Goal: Task Accomplishment & Management: Manage account settings

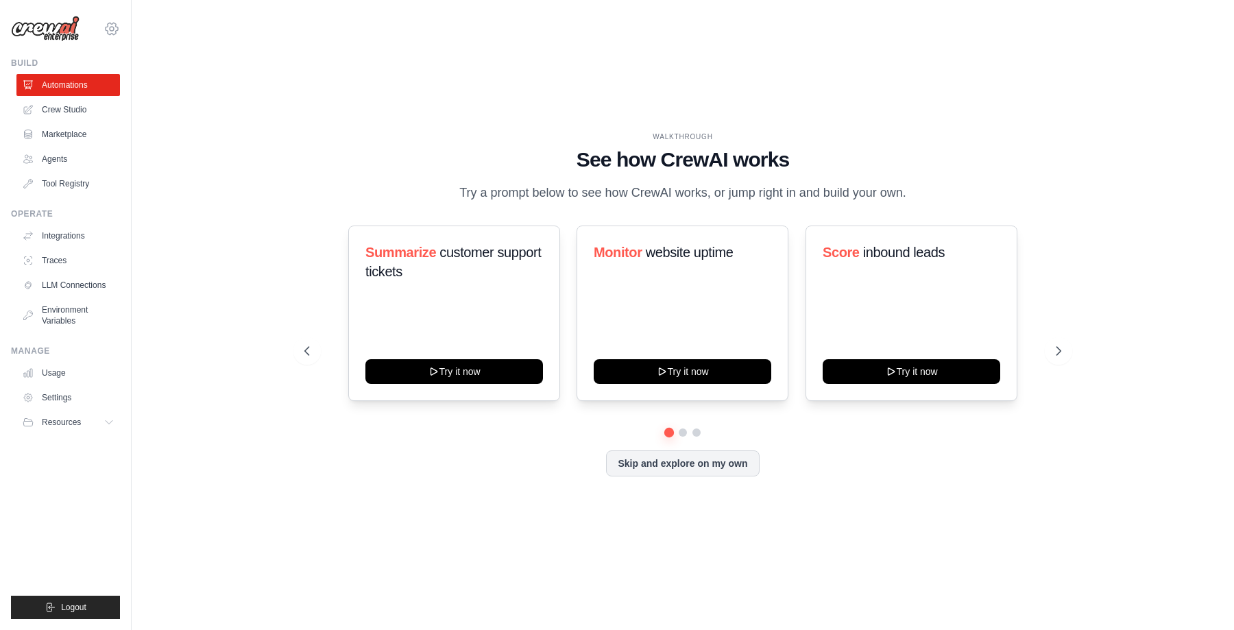
click at [115, 27] on icon at bounding box center [112, 29] width 16 height 16
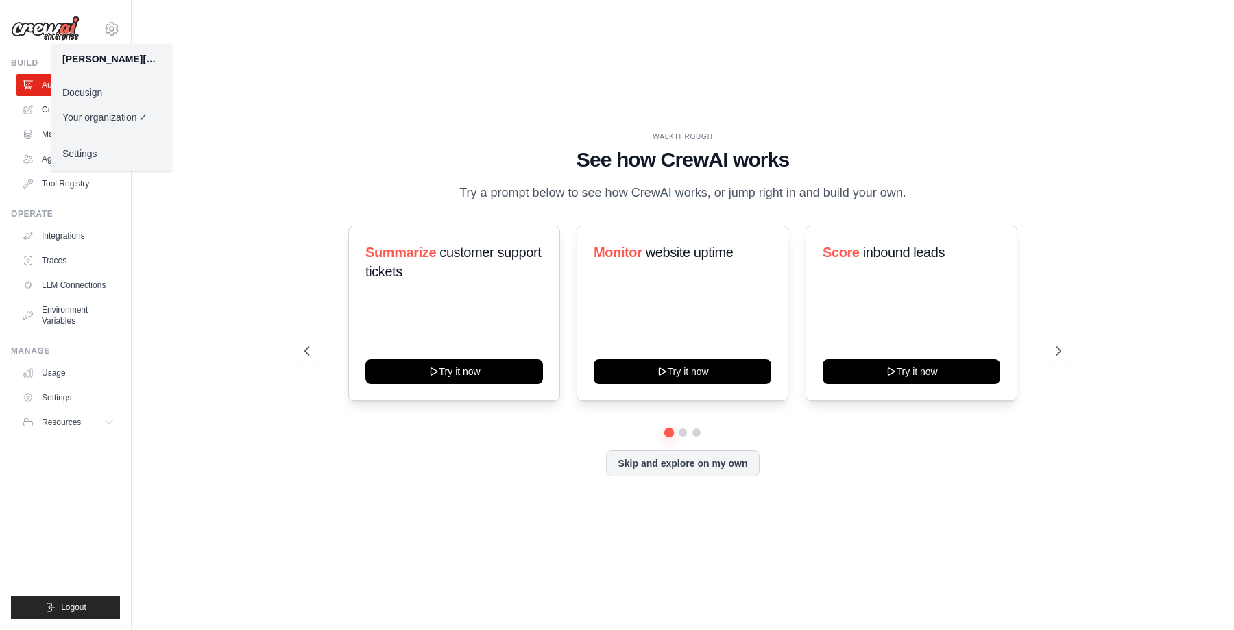
click at [95, 147] on link "Settings" at bounding box center [111, 153] width 121 height 25
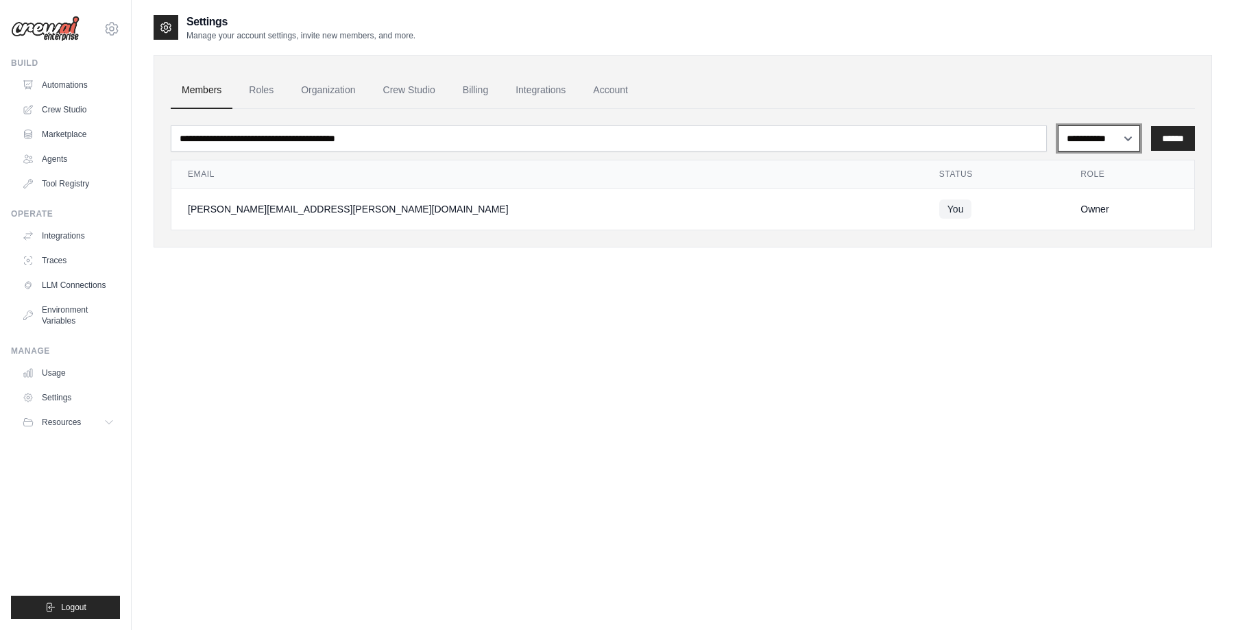
click at [1121, 140] on select "**********" at bounding box center [1099, 138] width 83 height 26
click at [318, 88] on link "Organization" at bounding box center [328, 90] width 76 height 37
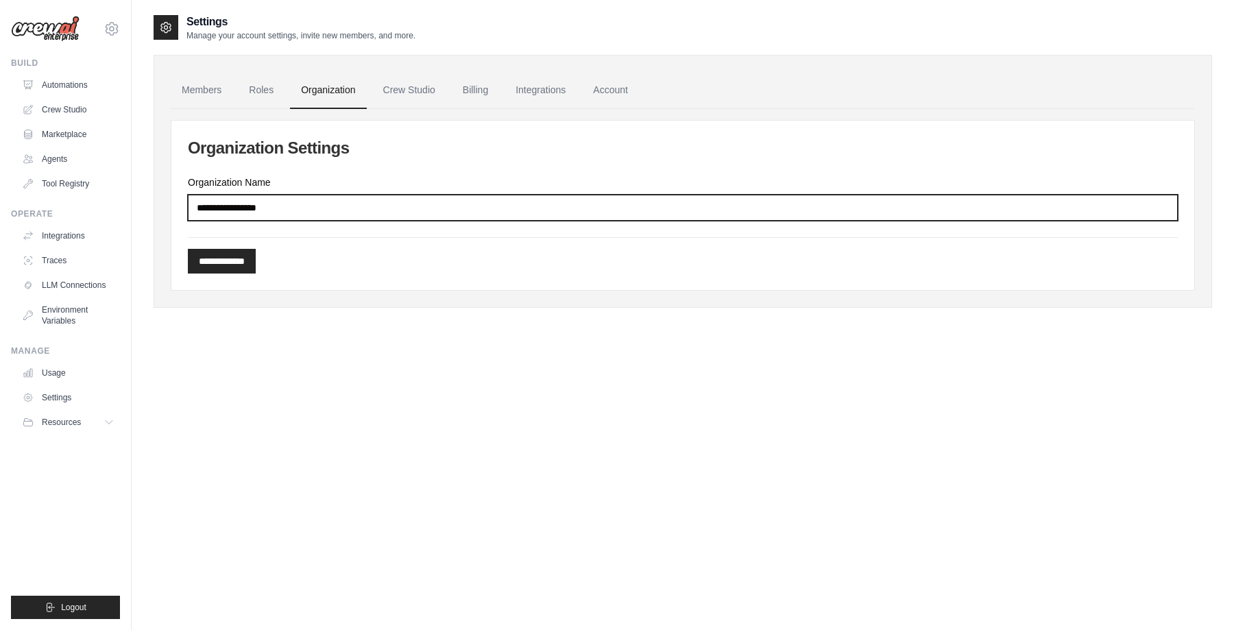
click at [284, 213] on input "Organization Name" at bounding box center [683, 208] width 990 height 26
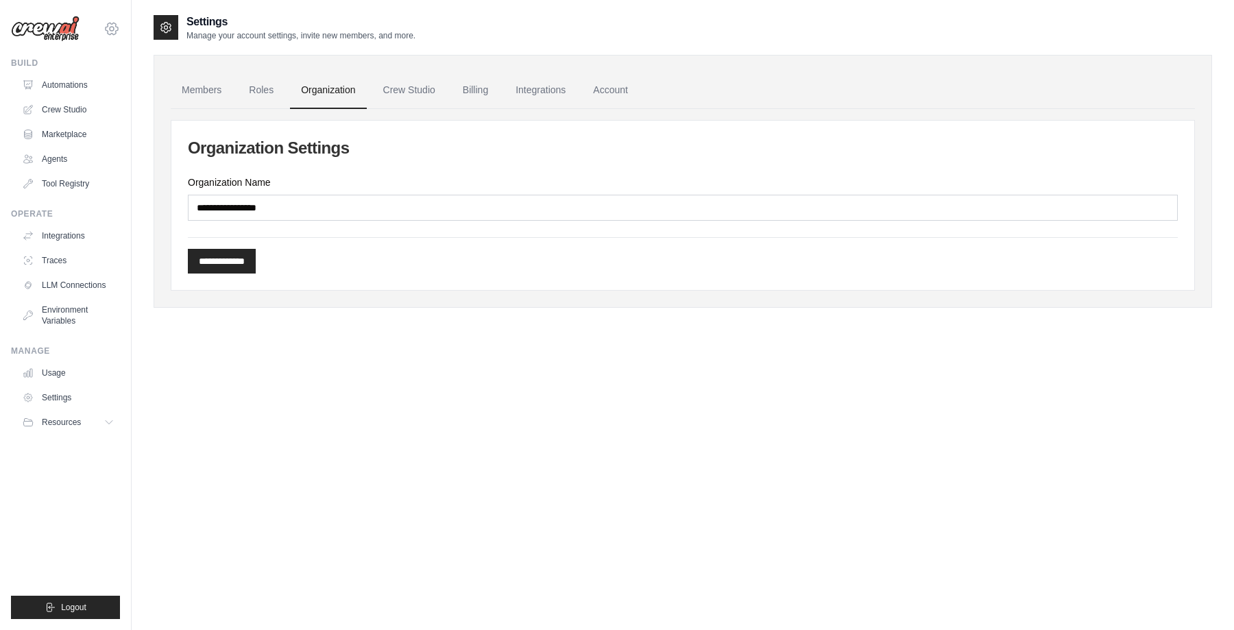
click at [110, 25] on icon at bounding box center [112, 29] width 16 height 16
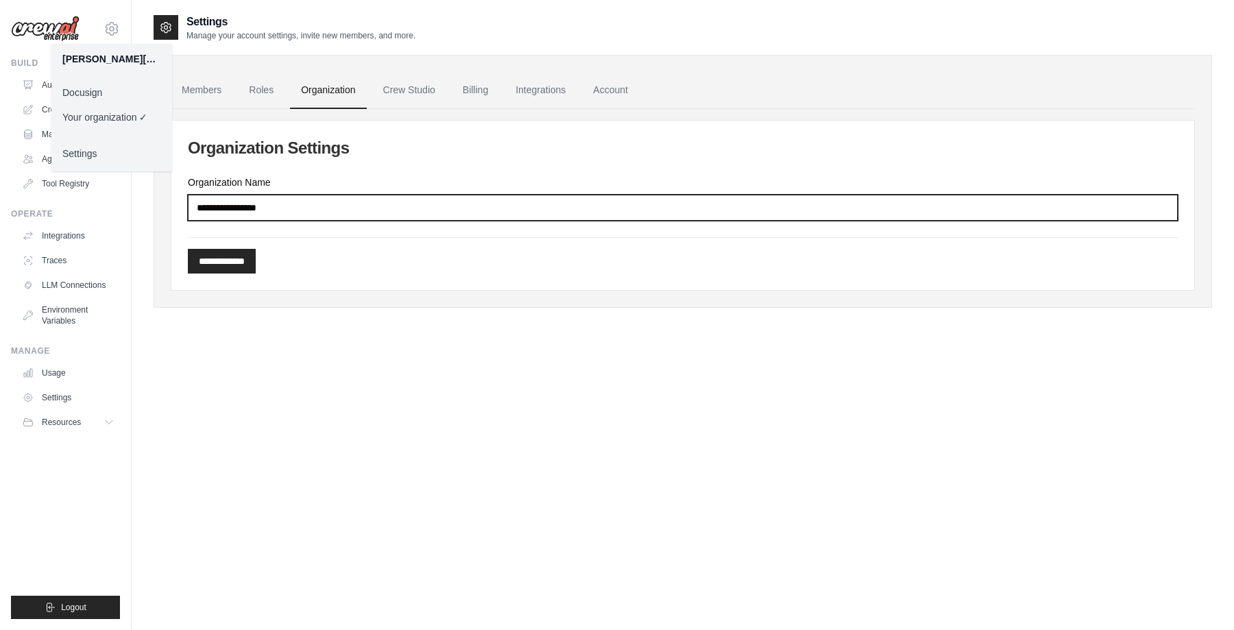
click at [241, 217] on input "Organization Name" at bounding box center [683, 208] width 990 height 26
type input "********"
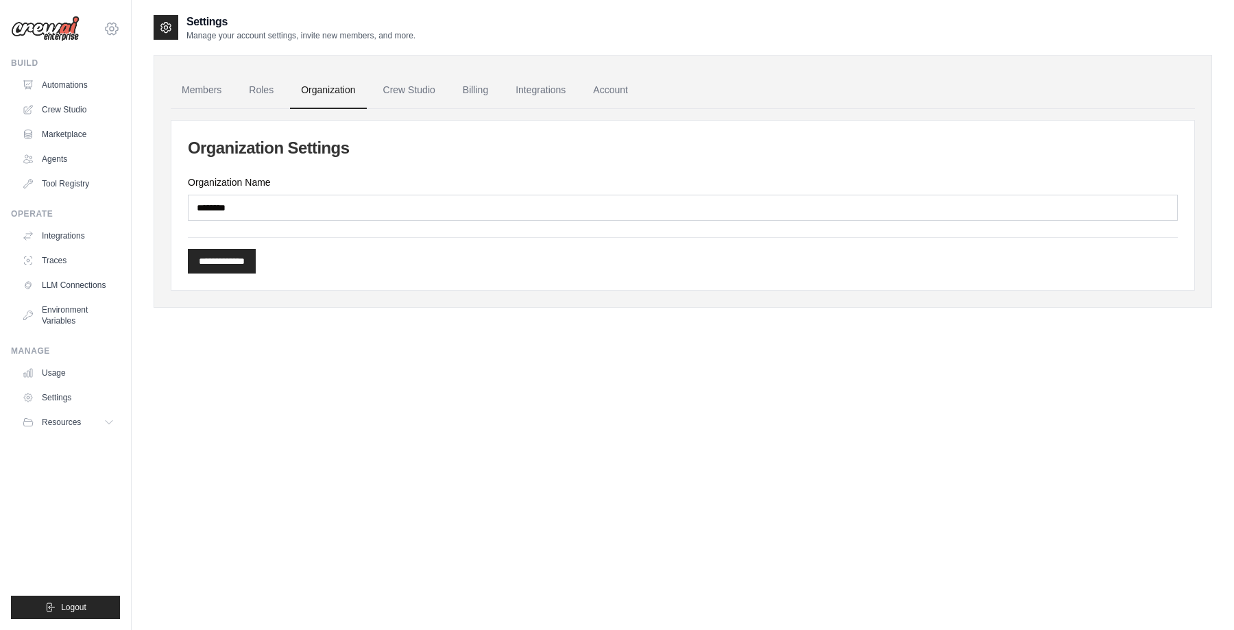
click at [110, 31] on icon at bounding box center [112, 29] width 16 height 16
click at [80, 93] on link "Docusign" at bounding box center [111, 92] width 121 height 25
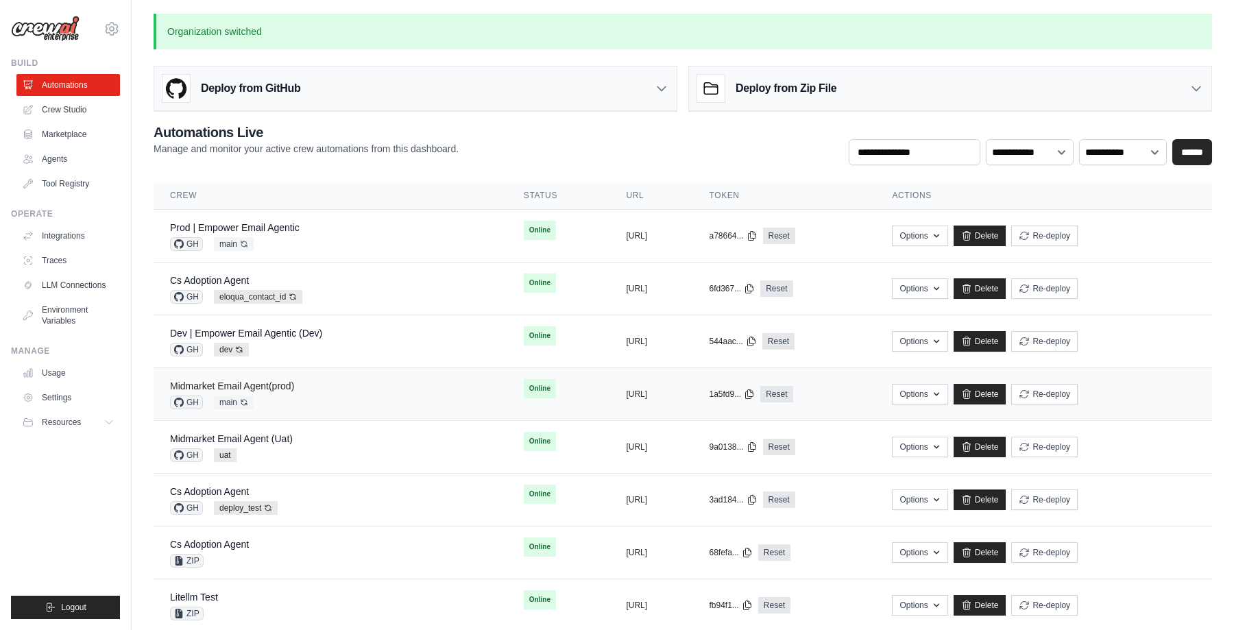
click at [276, 385] on link "Midmarket Email Agent(prod)" at bounding box center [232, 386] width 124 height 11
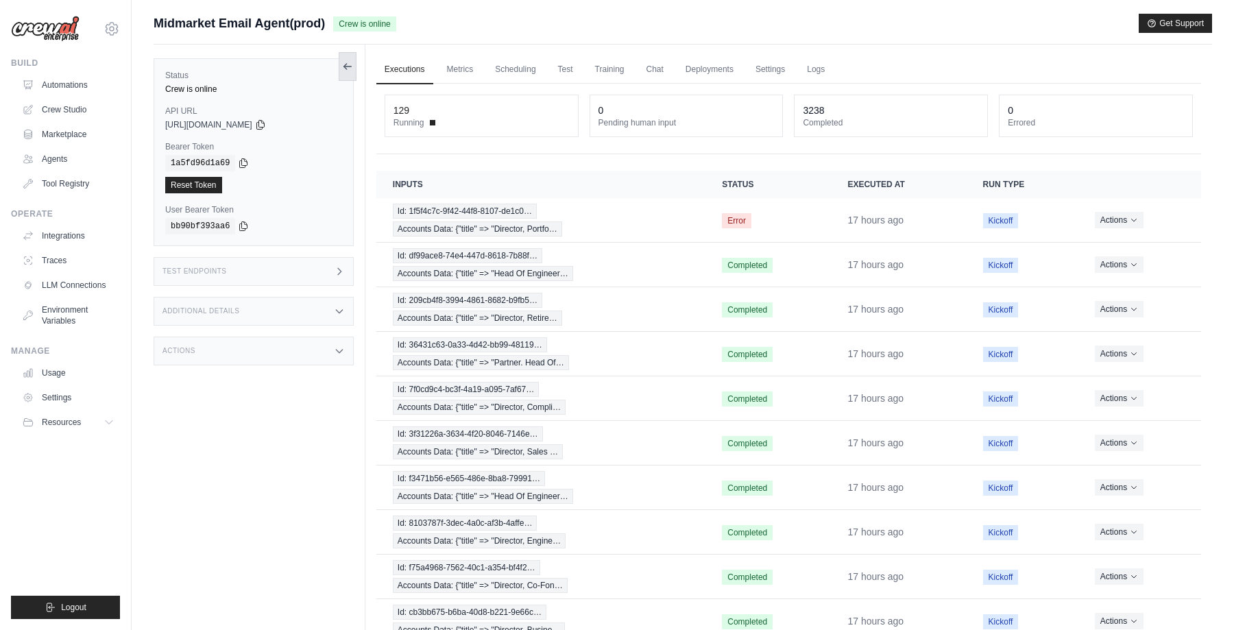
click at [349, 65] on icon at bounding box center [347, 66] width 11 height 11
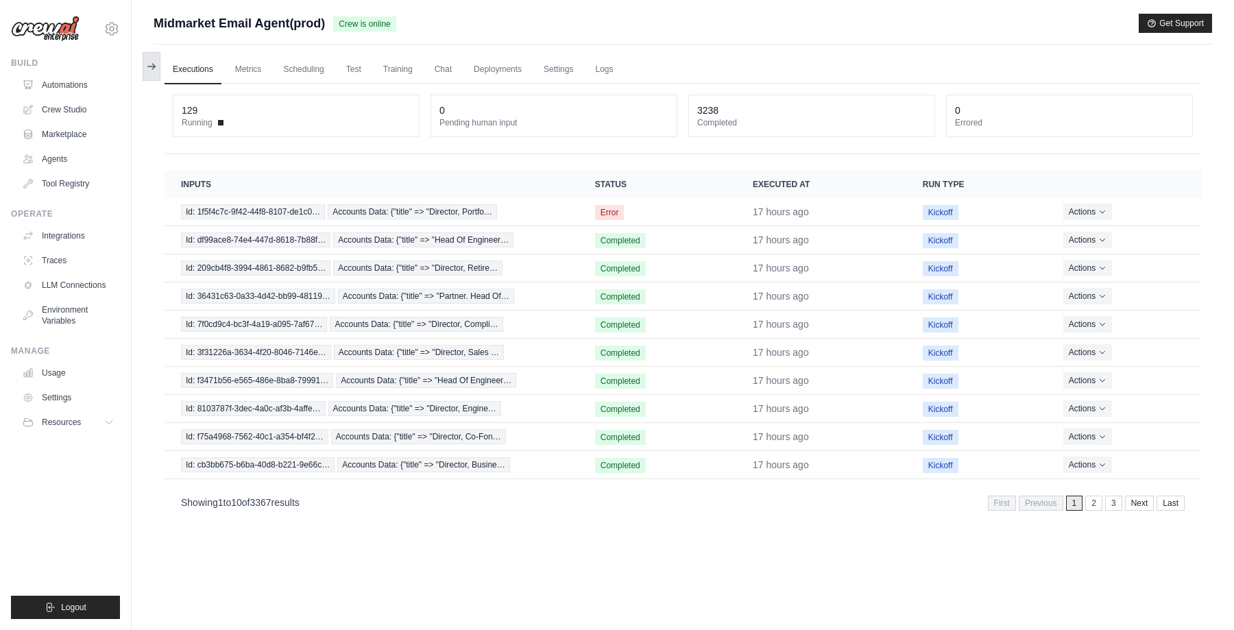
click at [154, 68] on icon at bounding box center [151, 66] width 11 height 11
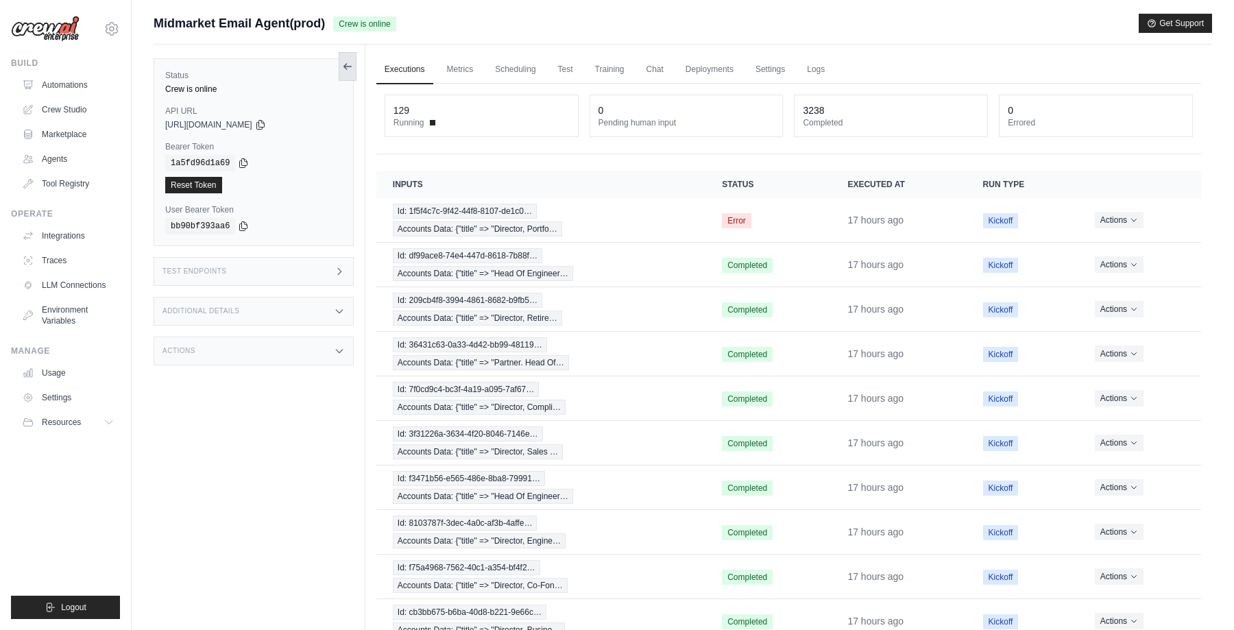
click at [349, 67] on icon at bounding box center [347, 66] width 11 height 11
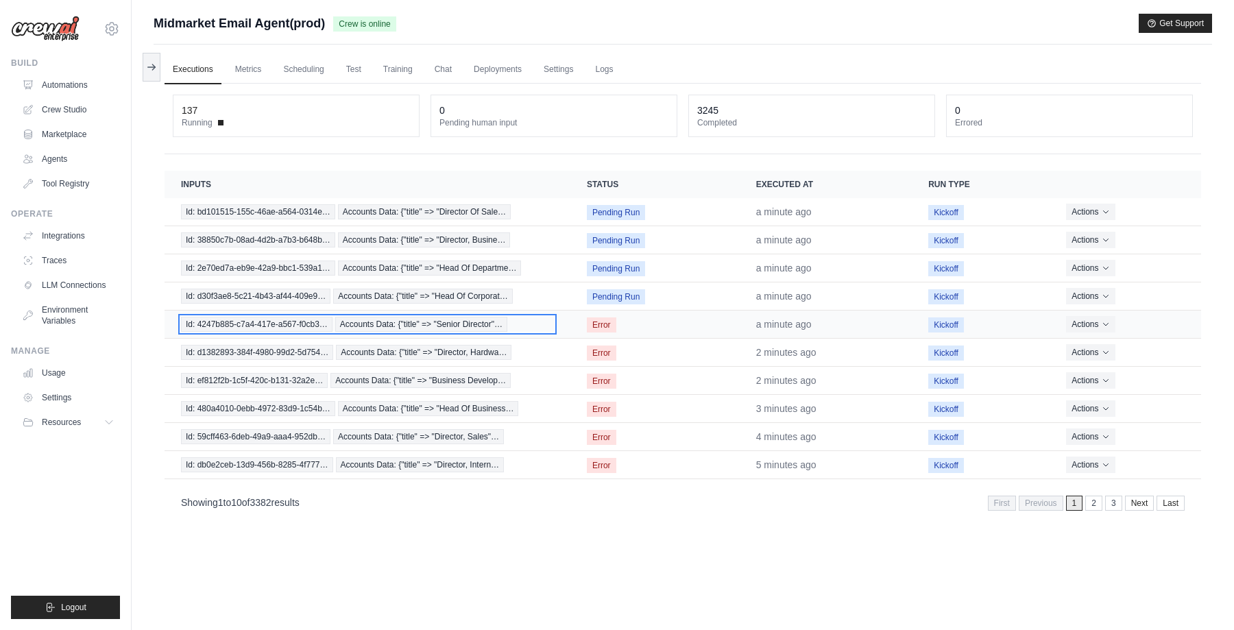
click at [238, 320] on span "Id: 4247b885-c7a4-417e-a567-f0cb3…" at bounding box center [257, 324] width 152 height 15
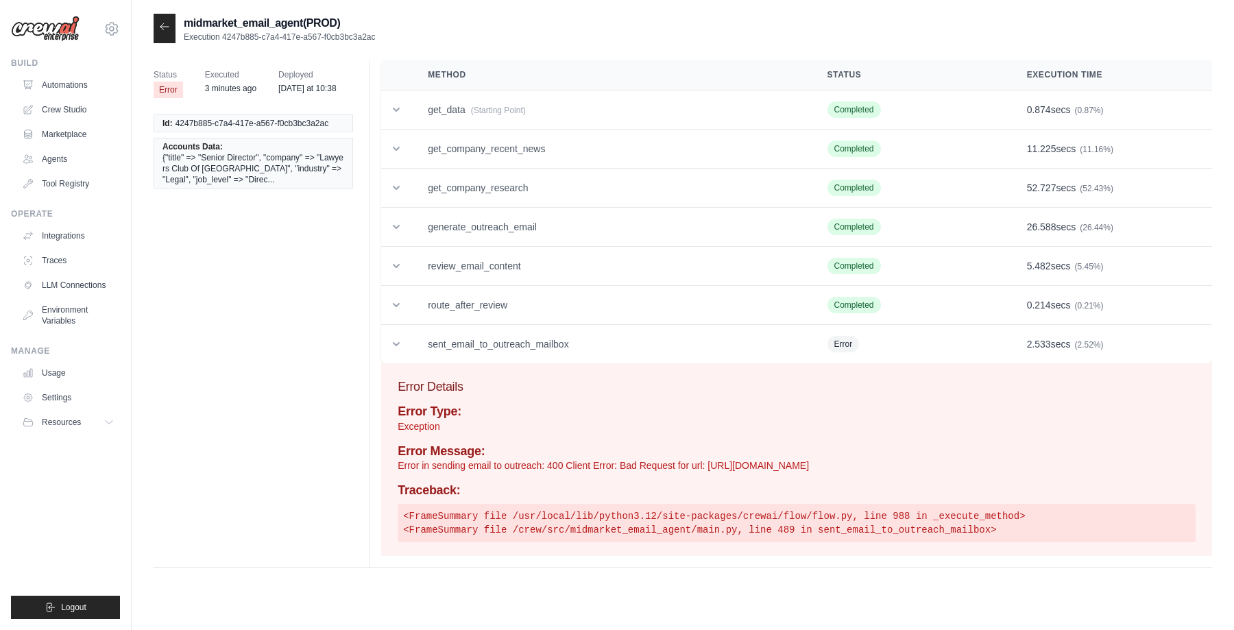
scroll to position [27, 0]
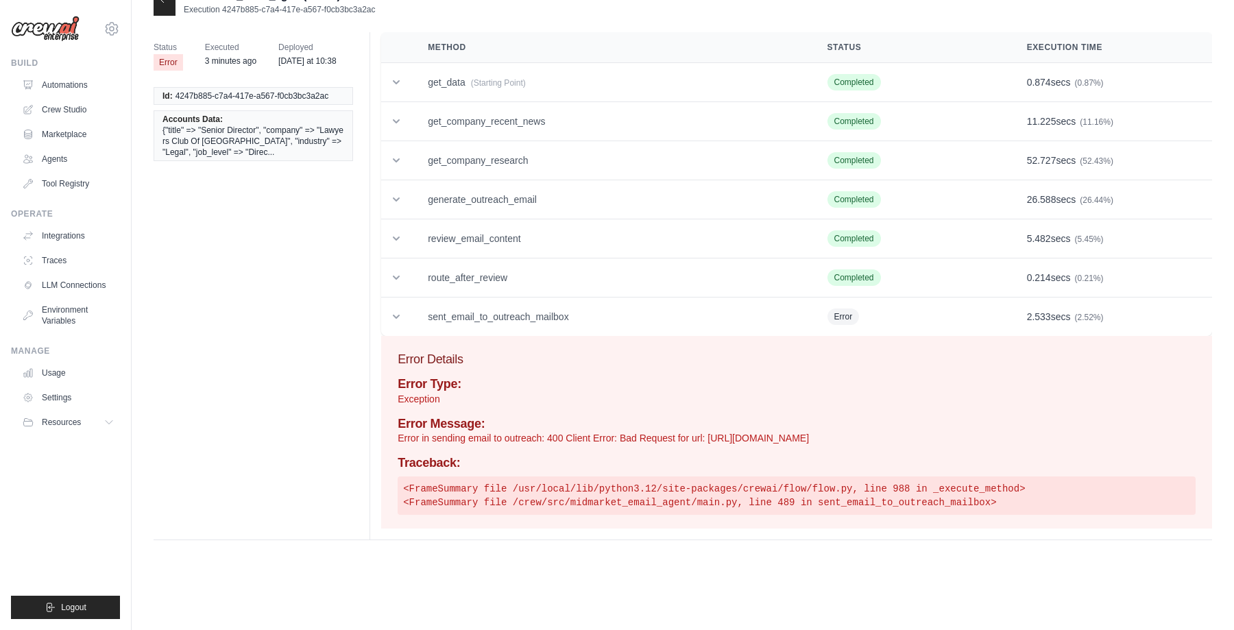
drag, startPoint x: 547, startPoint y: 438, endPoint x: 858, endPoint y: 440, distance: 310.7
click at [858, 440] on p "Error in sending email to outreach: 400 Client Error: Bad Request for url: http…" at bounding box center [797, 438] width 798 height 14
click at [805, 435] on p "Error in sending email to outreach: 400 Client Error: Bad Request for url: http…" at bounding box center [797, 438] width 798 height 14
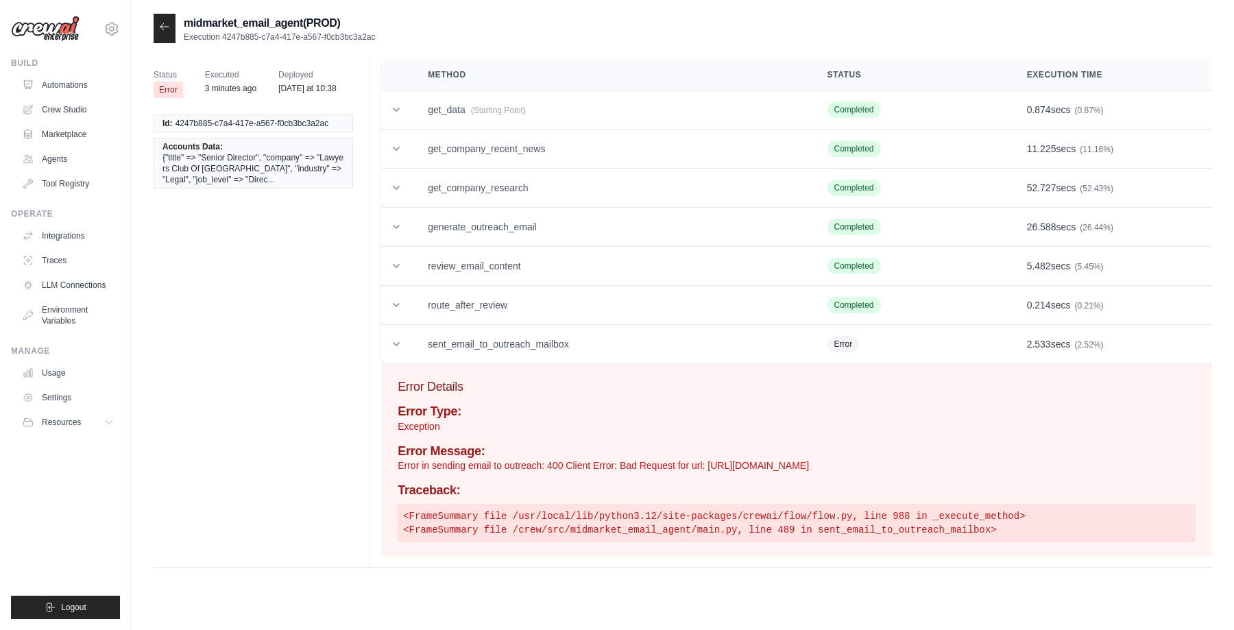
click at [163, 28] on icon at bounding box center [164, 26] width 11 height 11
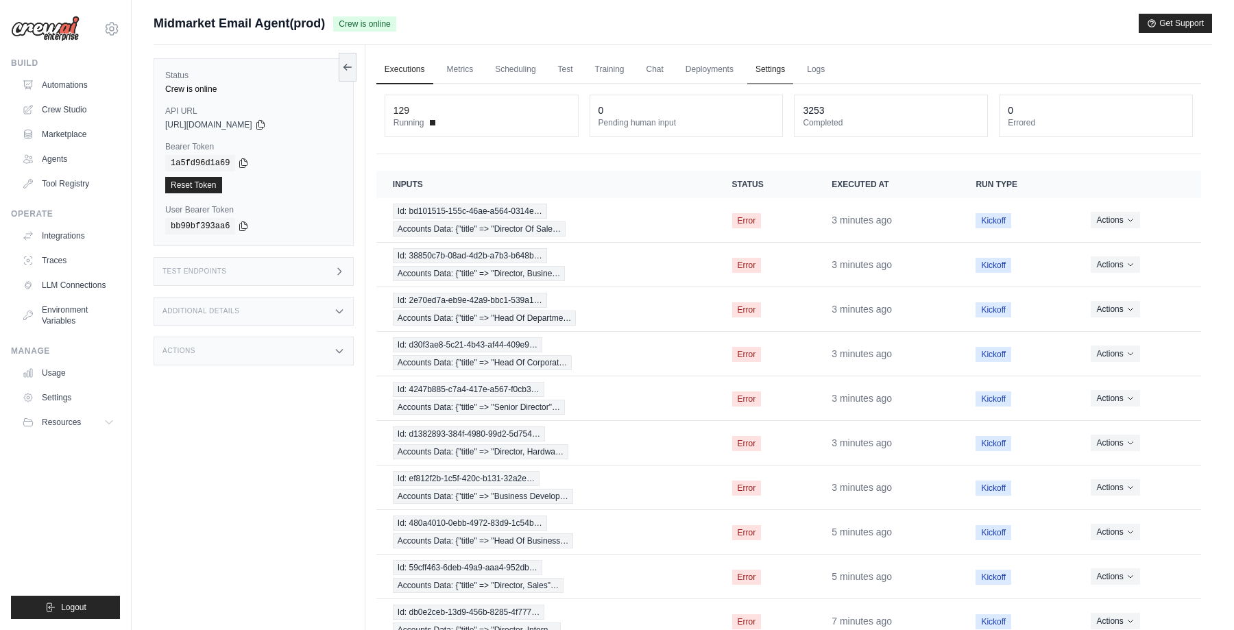
click at [769, 67] on link "Settings" at bounding box center [770, 70] width 46 height 29
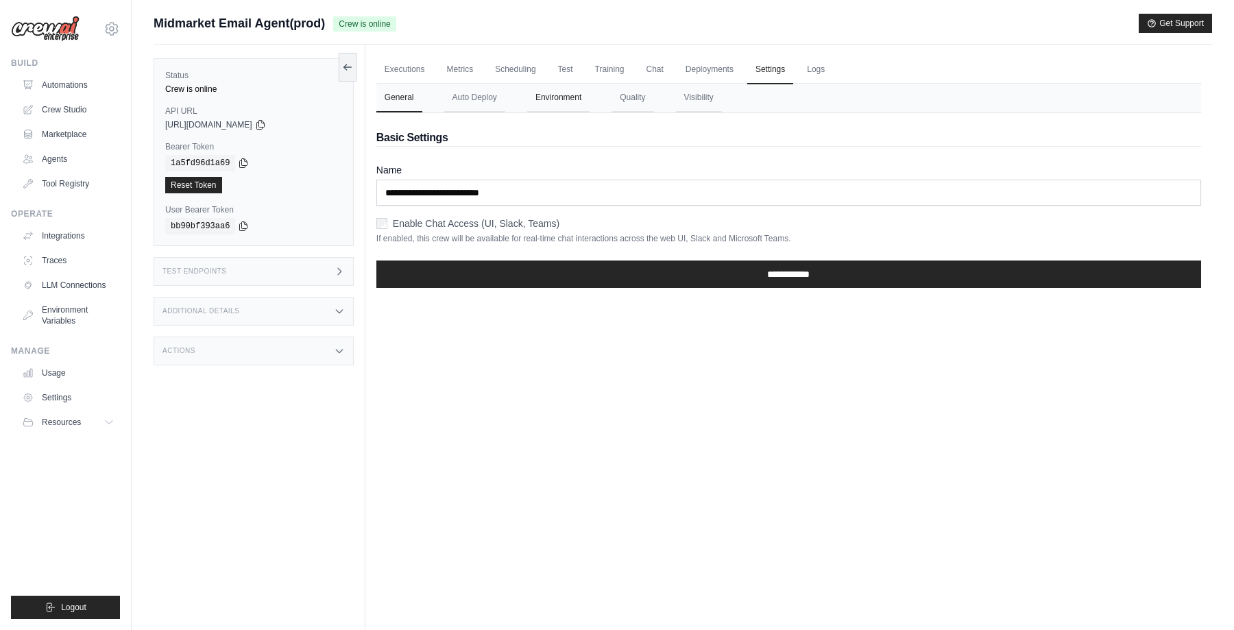
click at [545, 95] on button "Environment" at bounding box center [558, 98] width 62 height 29
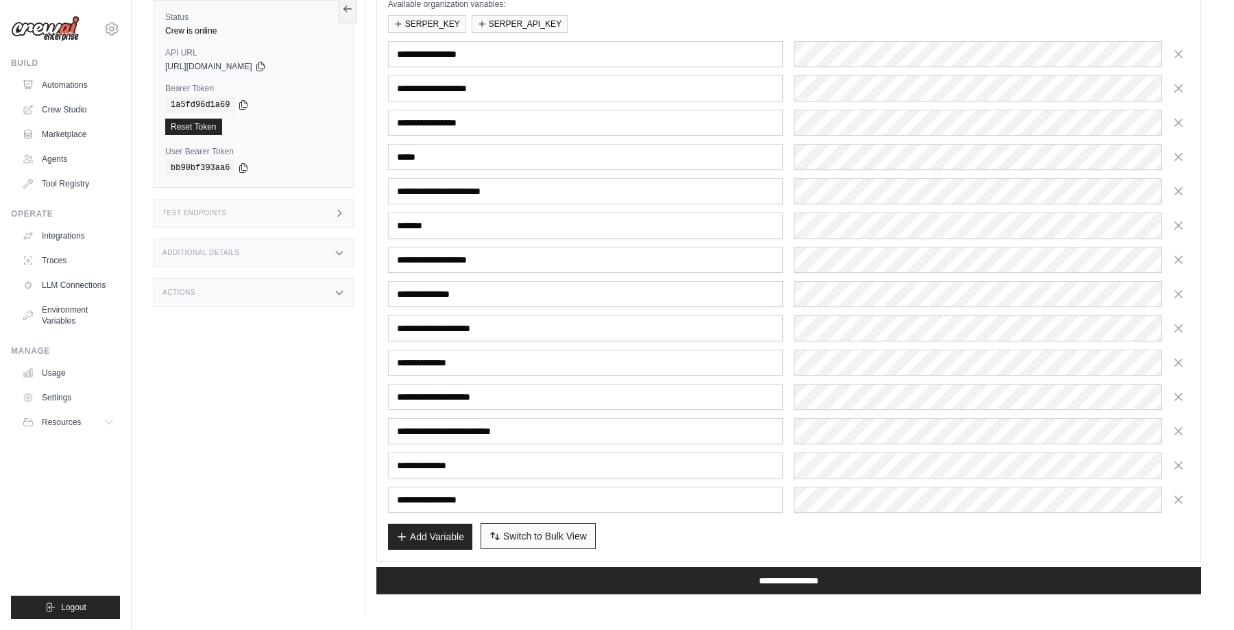
click at [529, 538] on span "Switch to Bulk View" at bounding box center [545, 536] width 84 height 14
type textarea "**********"
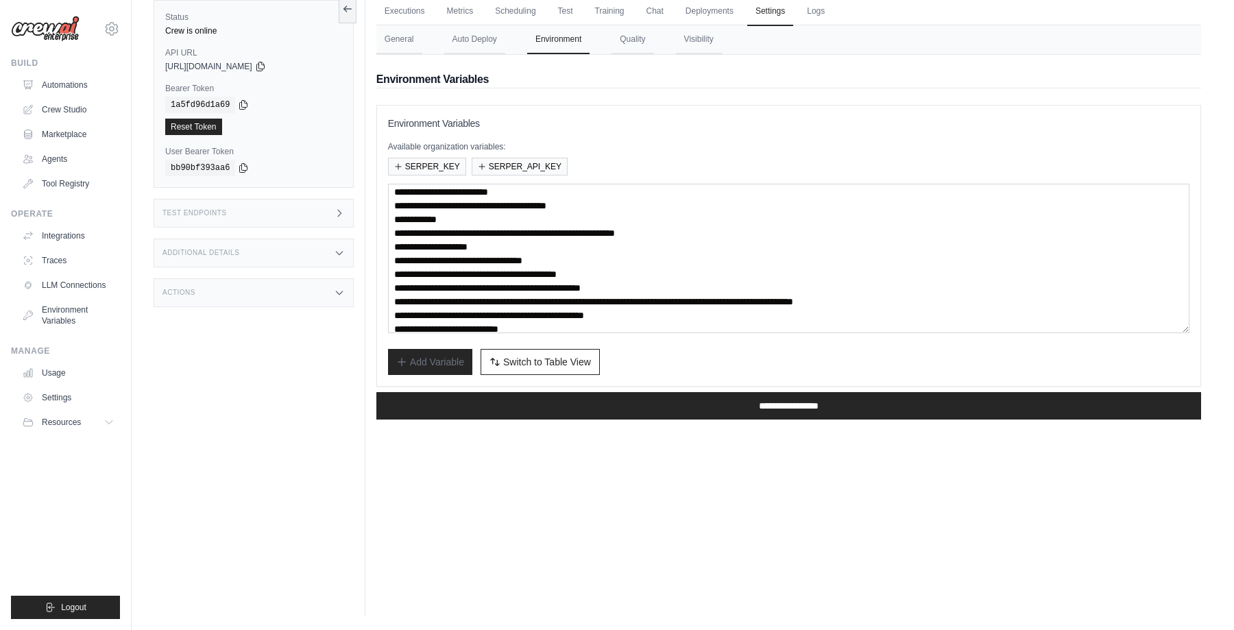
scroll to position [39, 0]
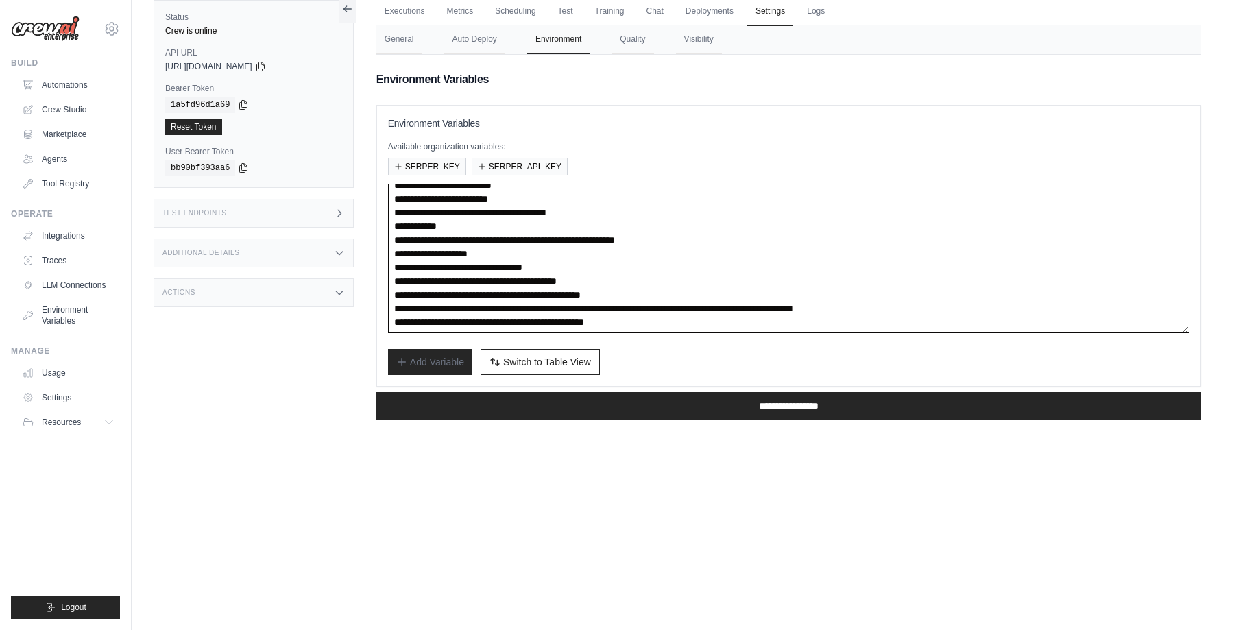
drag, startPoint x: 776, startPoint y: 241, endPoint x: 391, endPoint y: 240, distance: 385.4
click at [391, 240] on textarea "**********" at bounding box center [789, 258] width 802 height 149
drag, startPoint x: 1073, startPoint y: 307, endPoint x: 392, endPoint y: 314, distance: 680.3
click at [392, 314] on textarea "**********" at bounding box center [789, 258] width 802 height 149
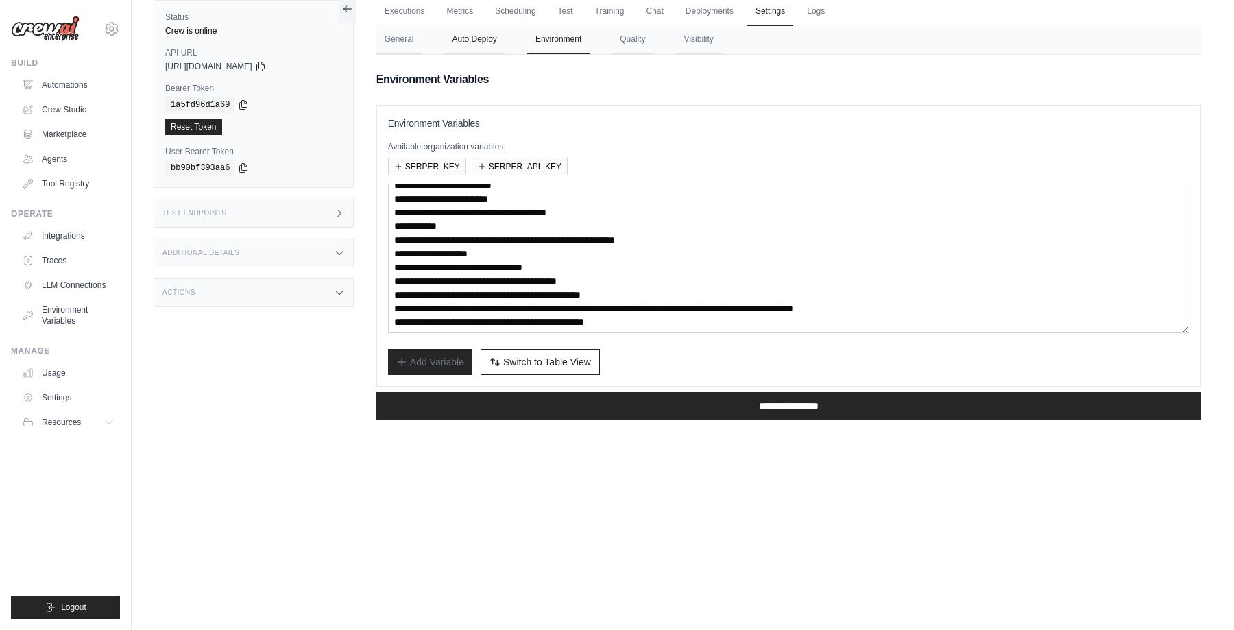
click at [474, 36] on button "Auto Deploy" at bounding box center [474, 39] width 61 height 29
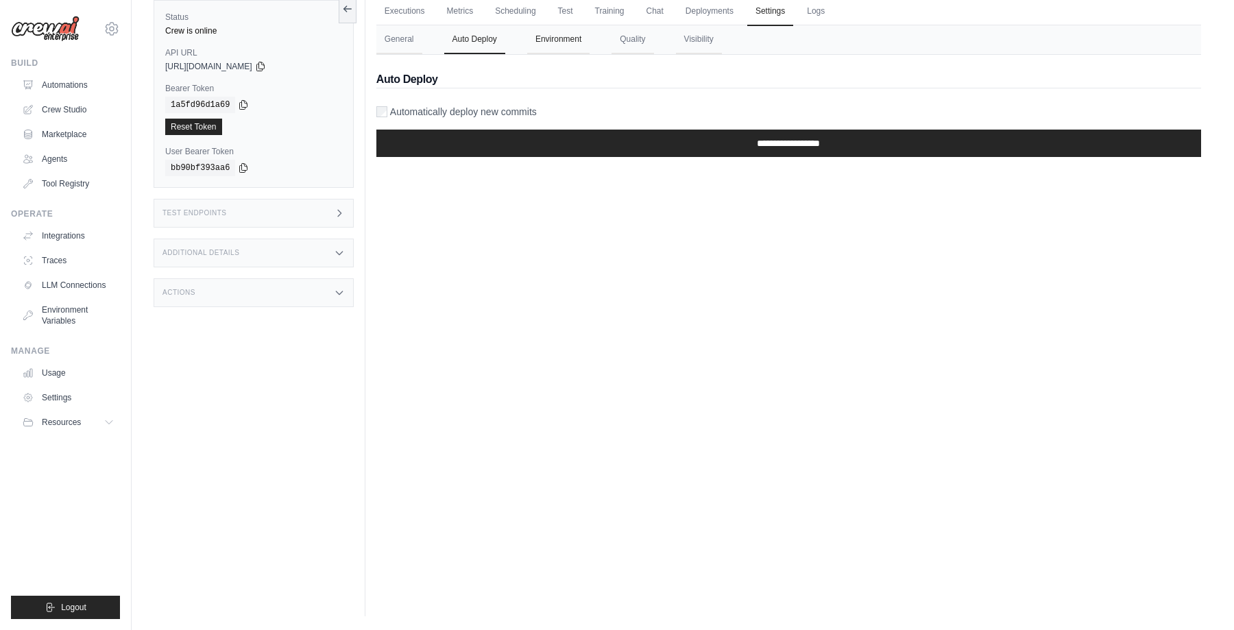
click at [571, 42] on button "Environment" at bounding box center [558, 39] width 62 height 29
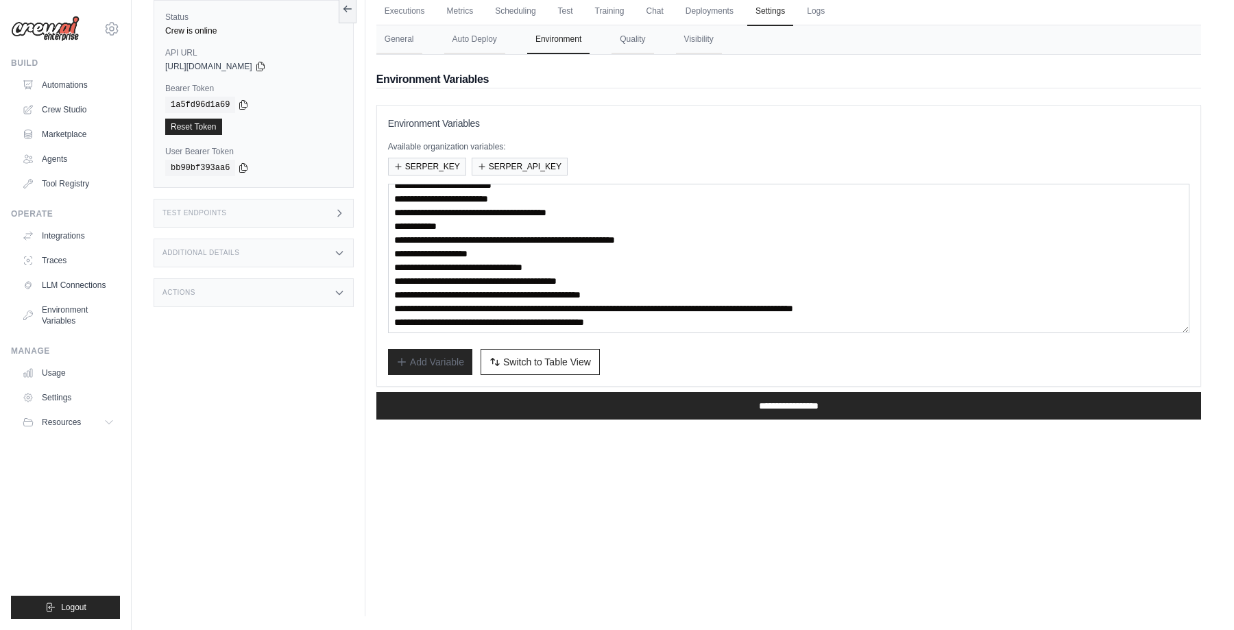
click at [512, 111] on div "**********" at bounding box center [788, 246] width 825 height 282
click at [464, 38] on button "Auto Deploy" at bounding box center [474, 39] width 61 height 29
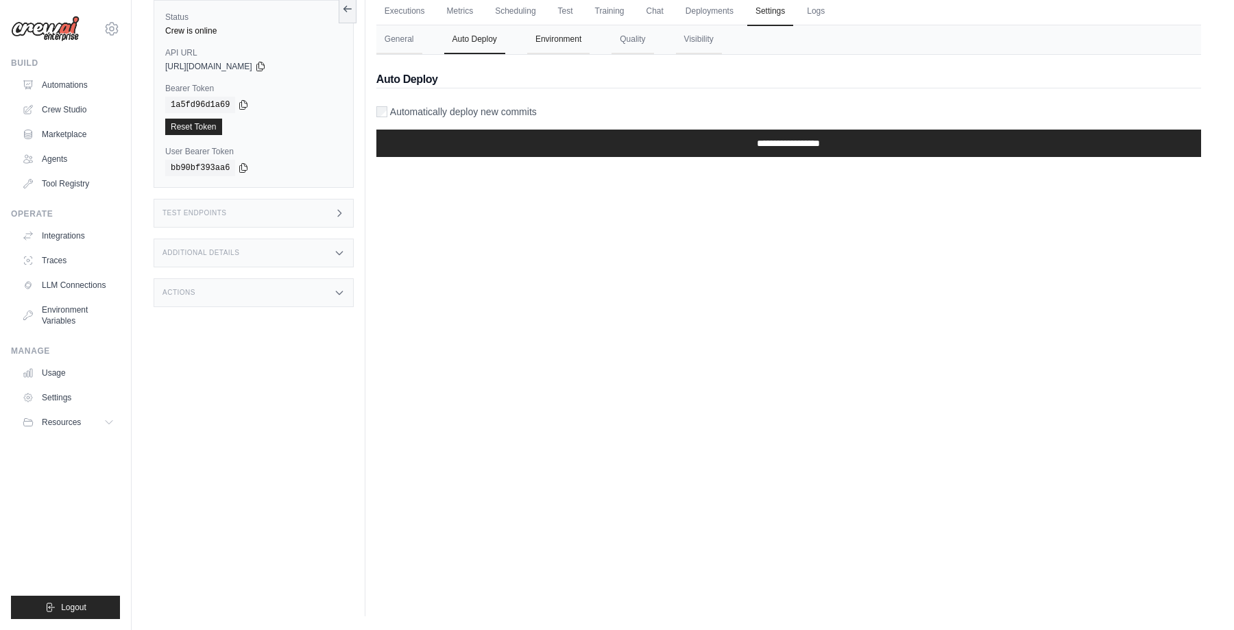
click at [540, 39] on button "Environment" at bounding box center [558, 39] width 62 height 29
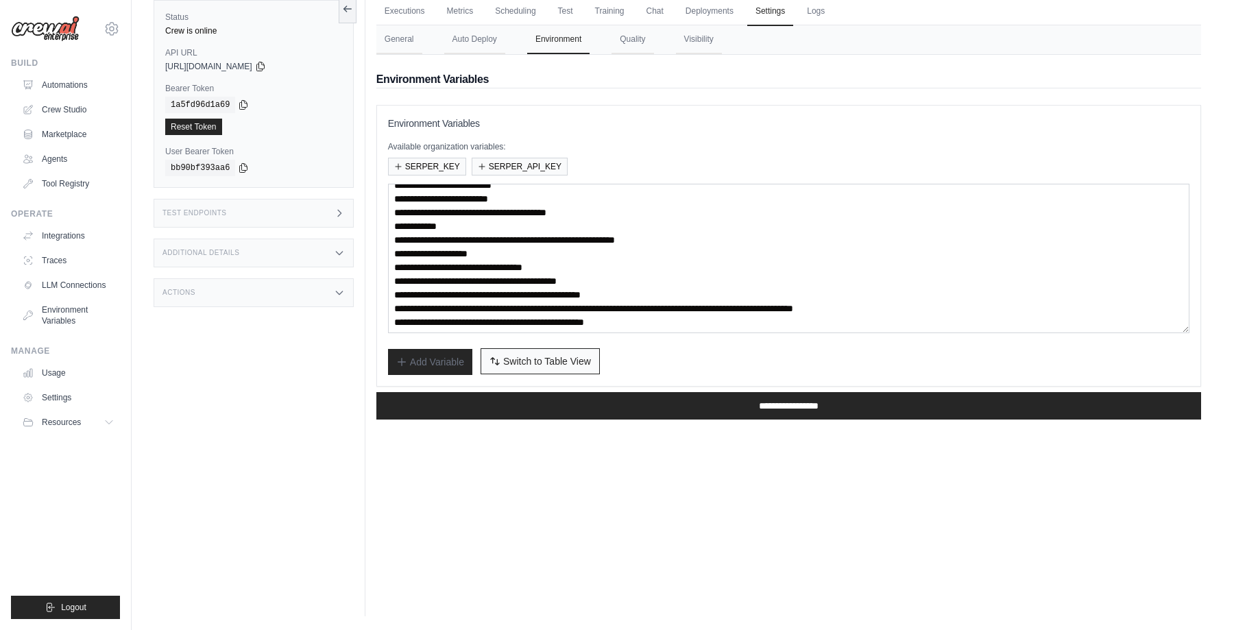
click at [518, 363] on span "Switch to Table View" at bounding box center [547, 362] width 88 height 14
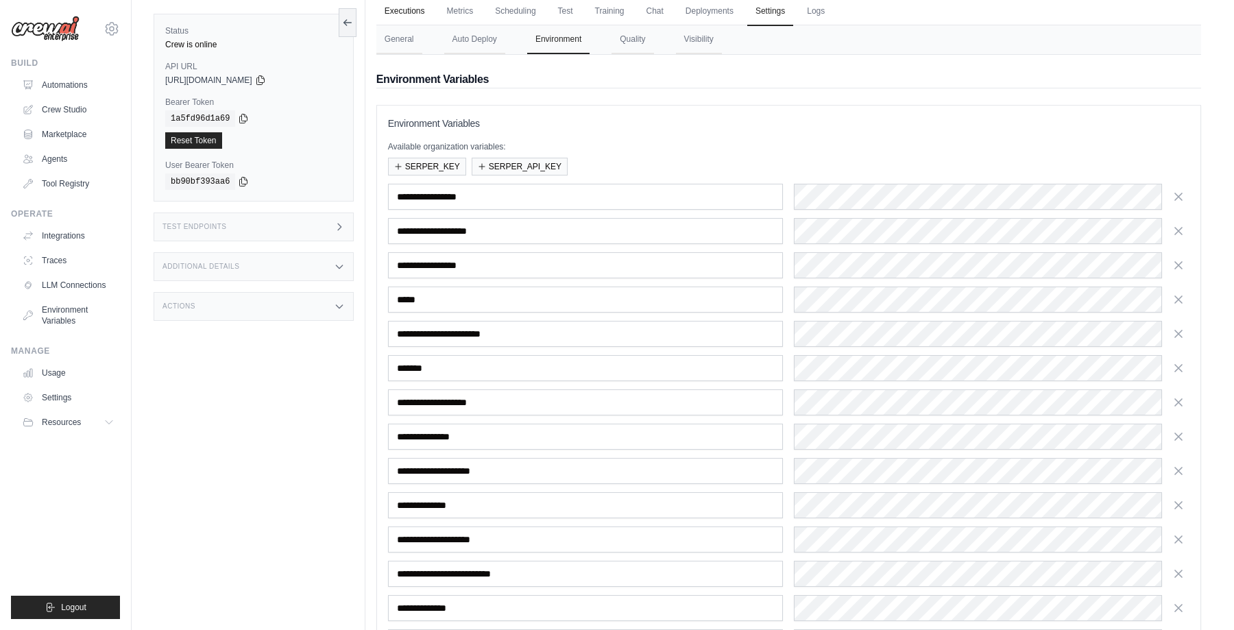
click at [415, 11] on link "Executions" at bounding box center [404, 11] width 57 height 29
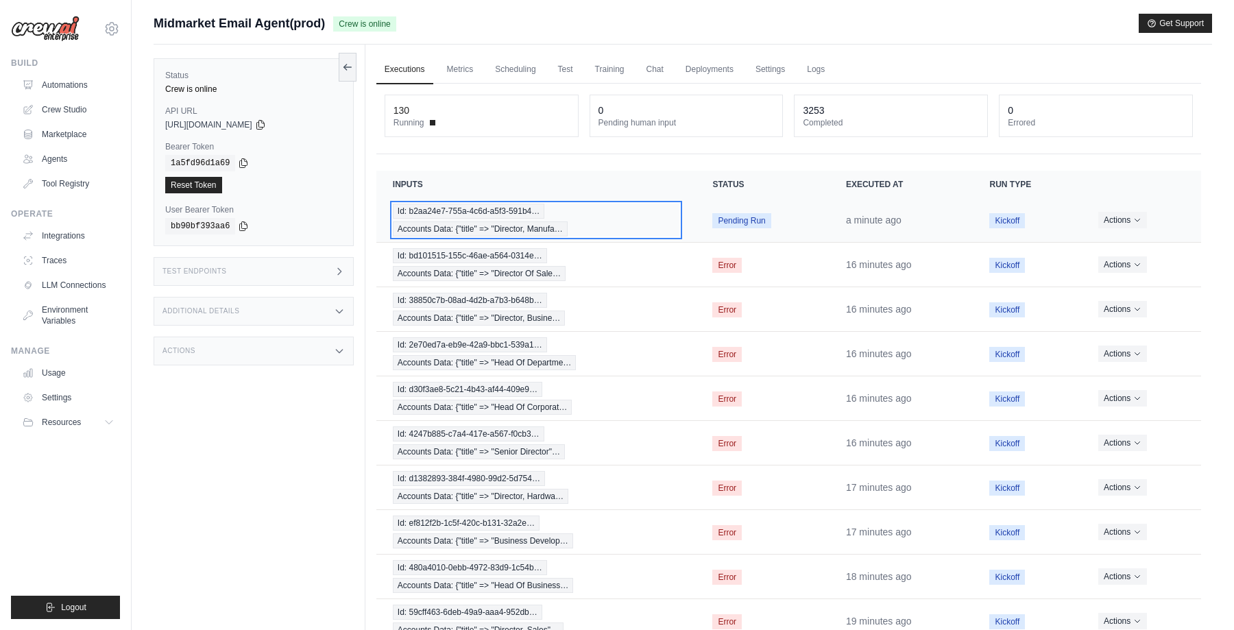
click at [611, 219] on div "Id: b2aa24e7-755a-4c6d-a5f3-591b4… Accounts Data: {"title" => "Director, Manufa…" at bounding box center [536, 220] width 287 height 33
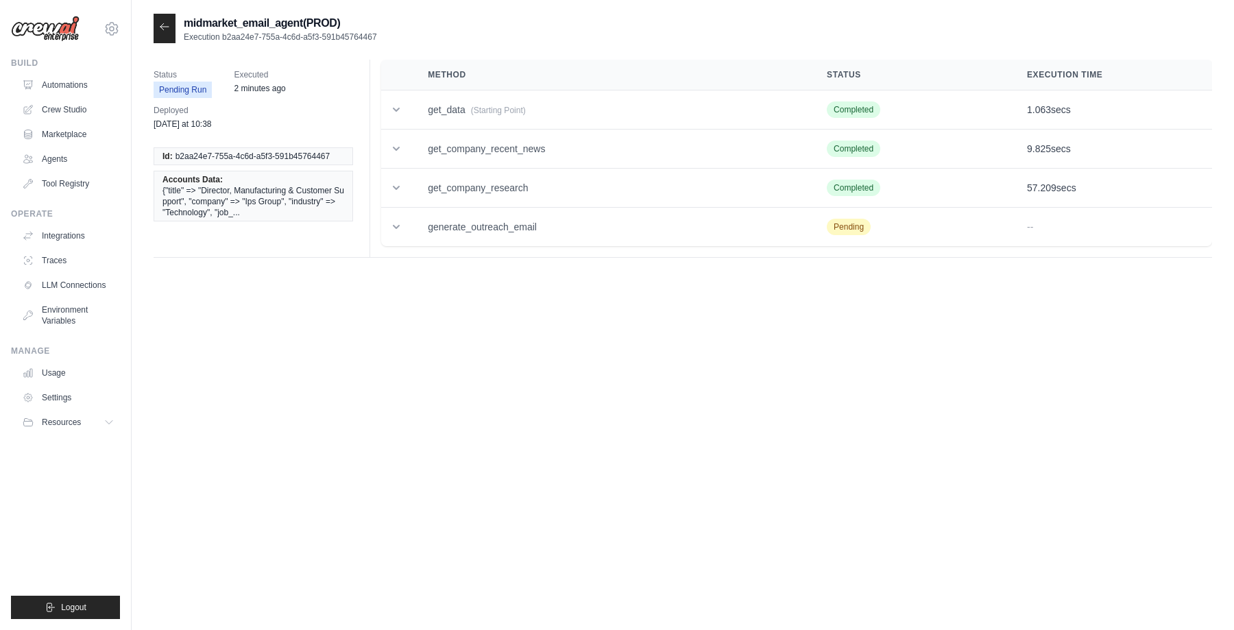
click at [163, 27] on icon at bounding box center [164, 26] width 8 height 6
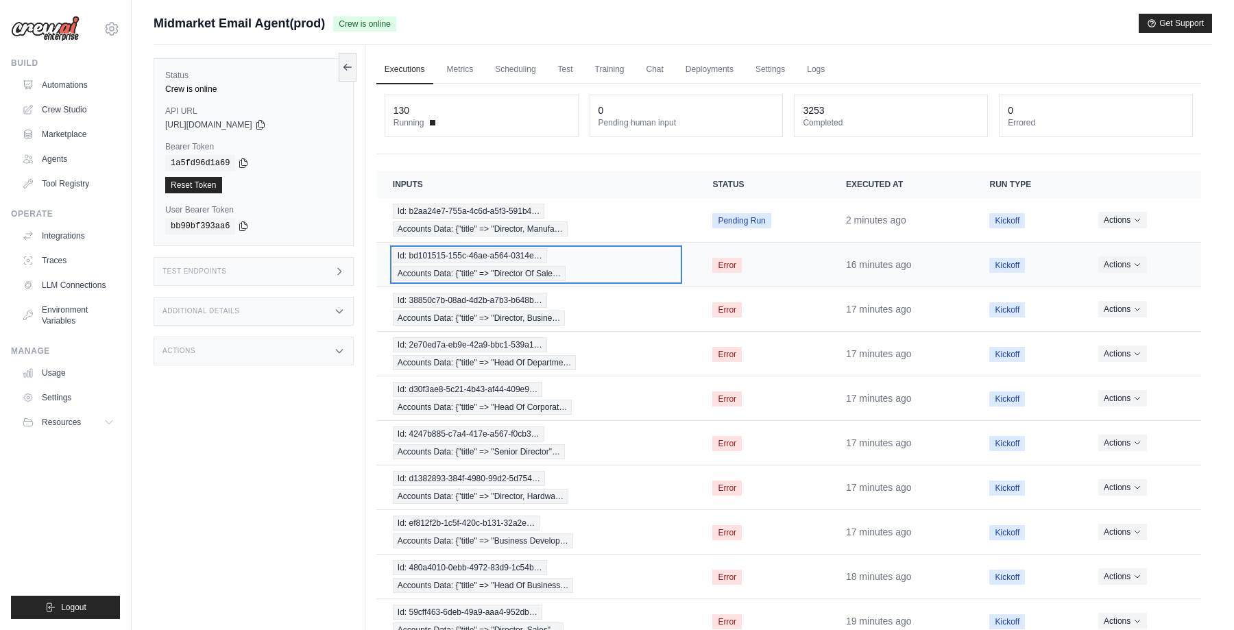
click at [451, 267] on span "Accounts Data: {"title" => "Director Of Sale…" at bounding box center [479, 273] width 173 height 15
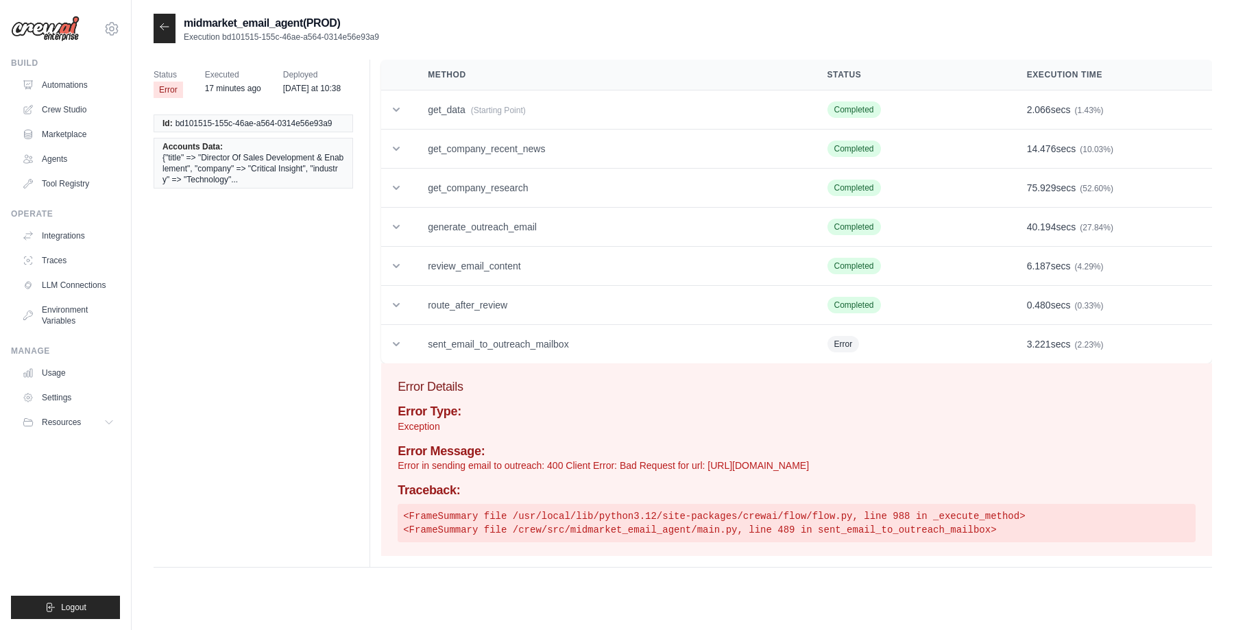
click at [166, 29] on icon at bounding box center [164, 26] width 11 height 11
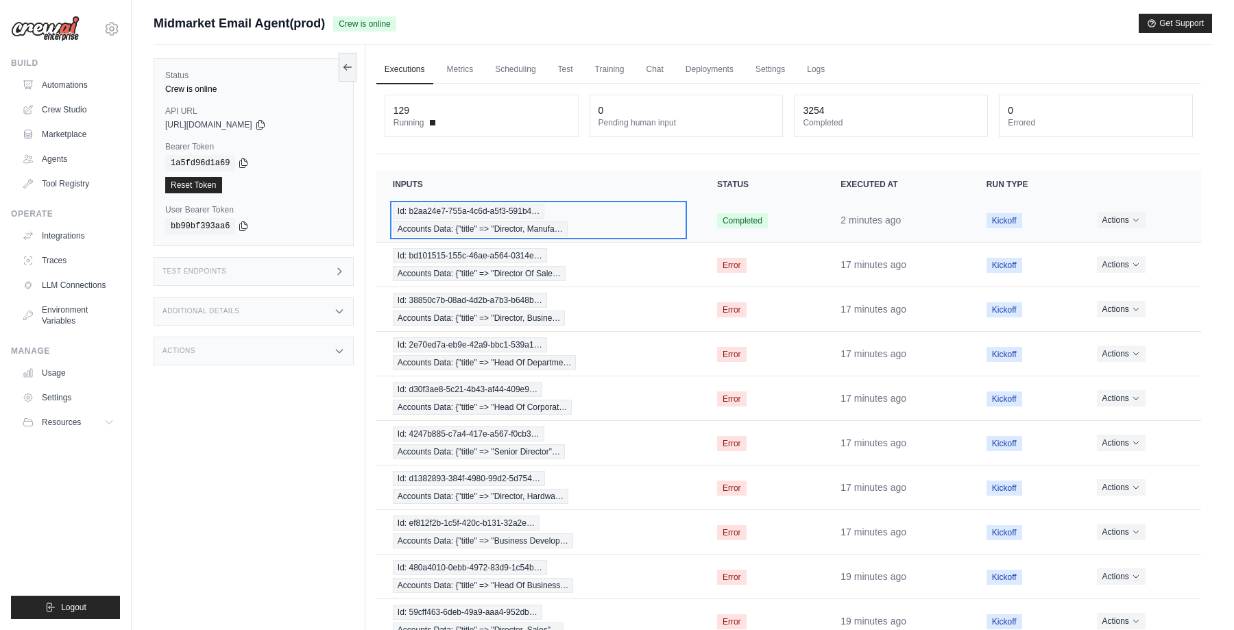
click at [629, 217] on div "Id: b2aa24e7-755a-4c6d-a5f3-591b4… Accounts Data: {"title" => "Director, Manufa…" at bounding box center [538, 220] width 291 height 33
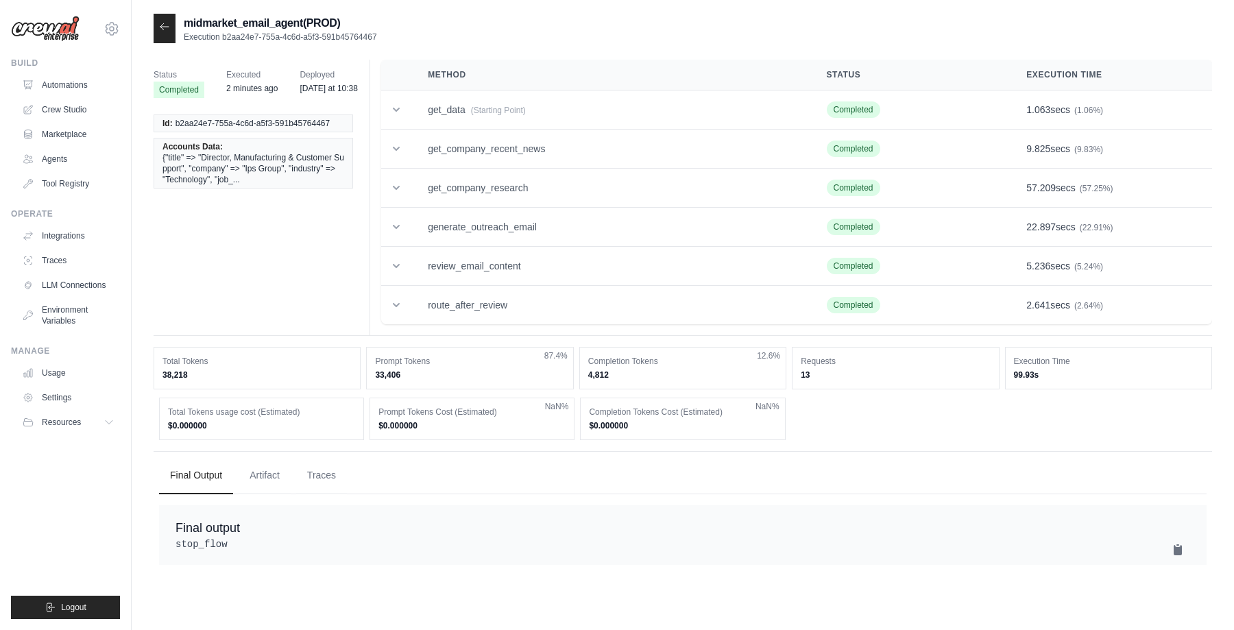
click at [165, 25] on icon at bounding box center [164, 26] width 11 height 11
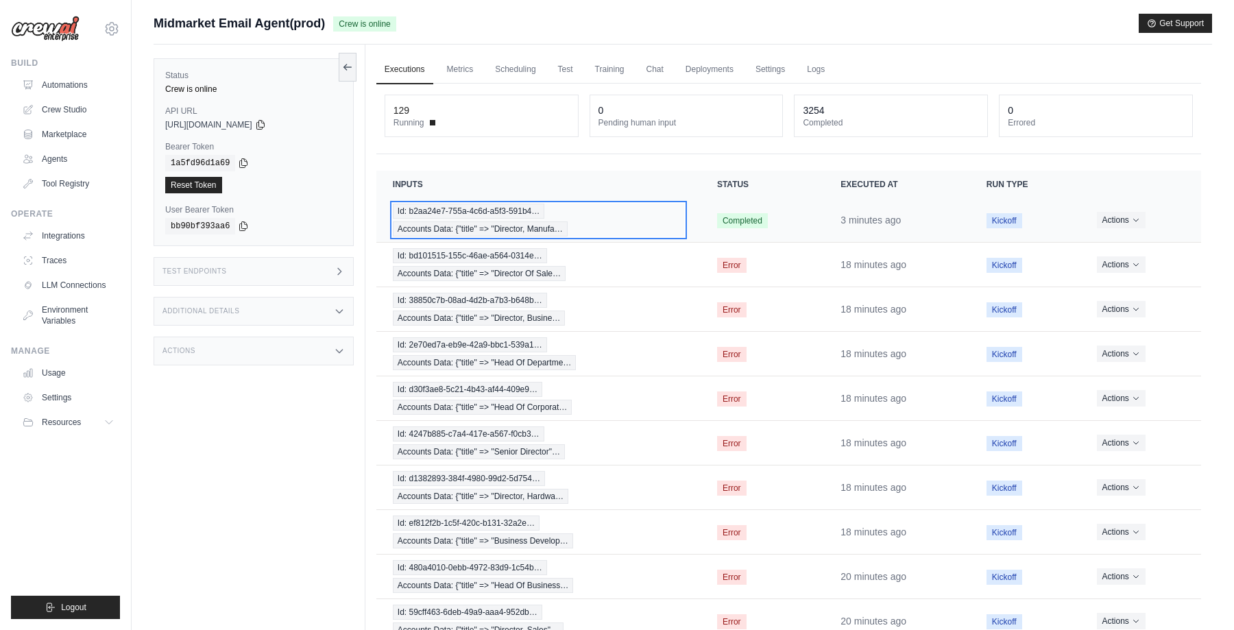
click at [604, 217] on div "Id: b2aa24e7-755a-4c6d-a5f3-591b4… Accounts Data: {"title" => "Director, Manufa…" at bounding box center [538, 220] width 291 height 33
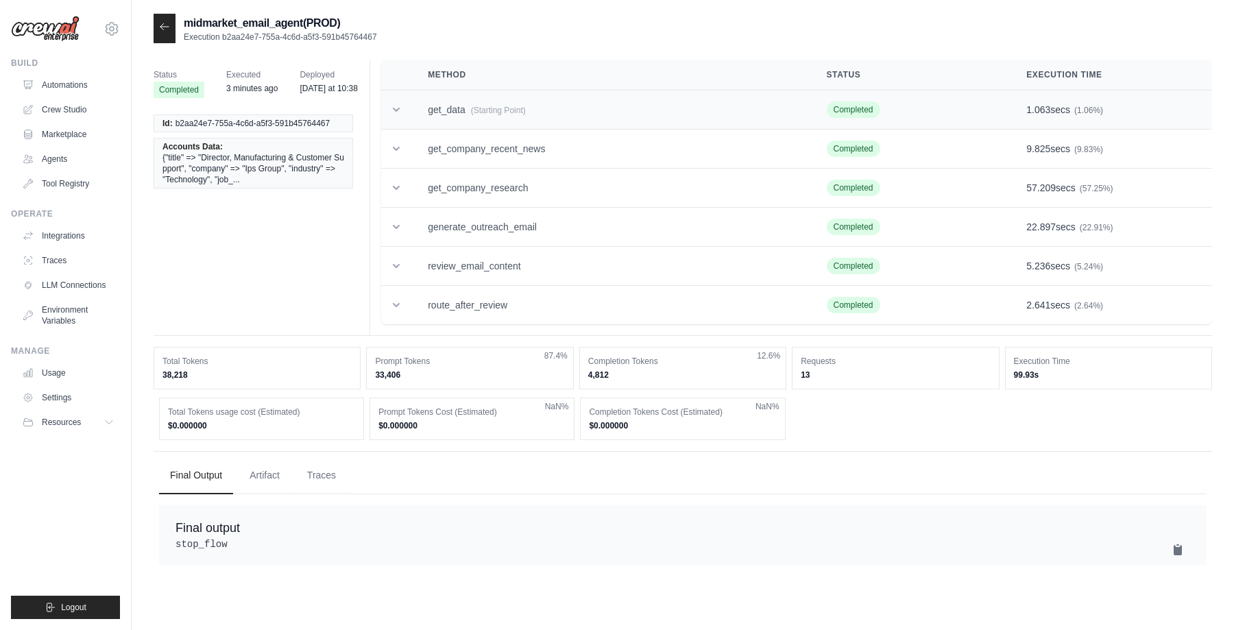
click at [394, 106] on icon at bounding box center [397, 110] width 14 height 14
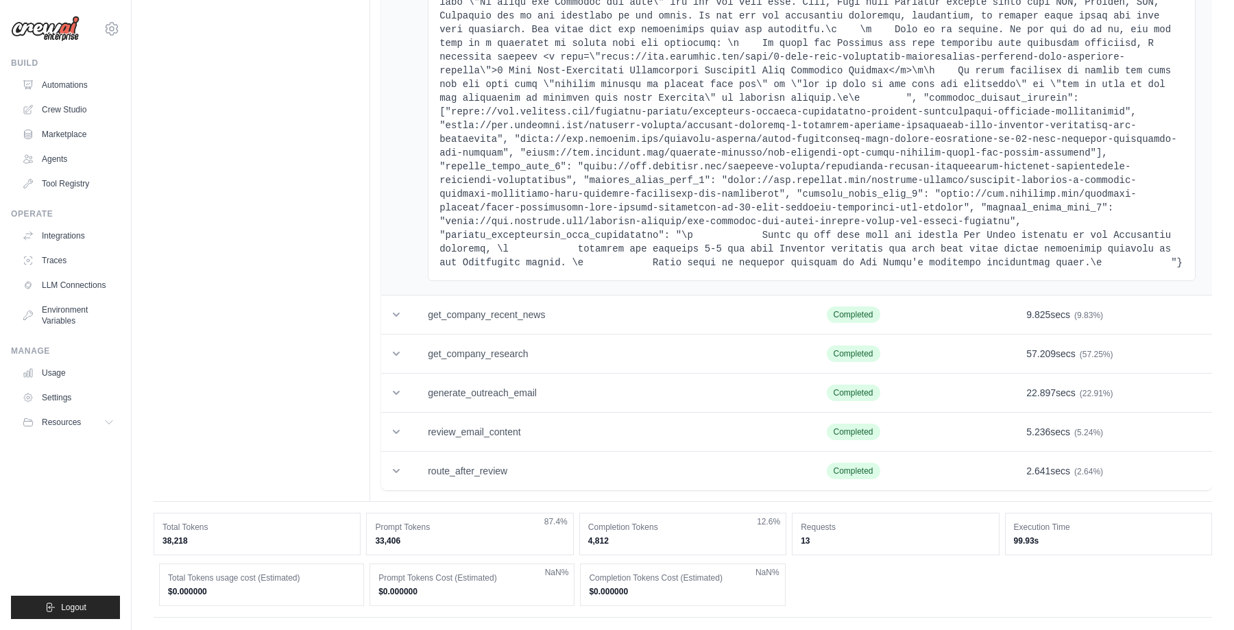
scroll to position [2024, 0]
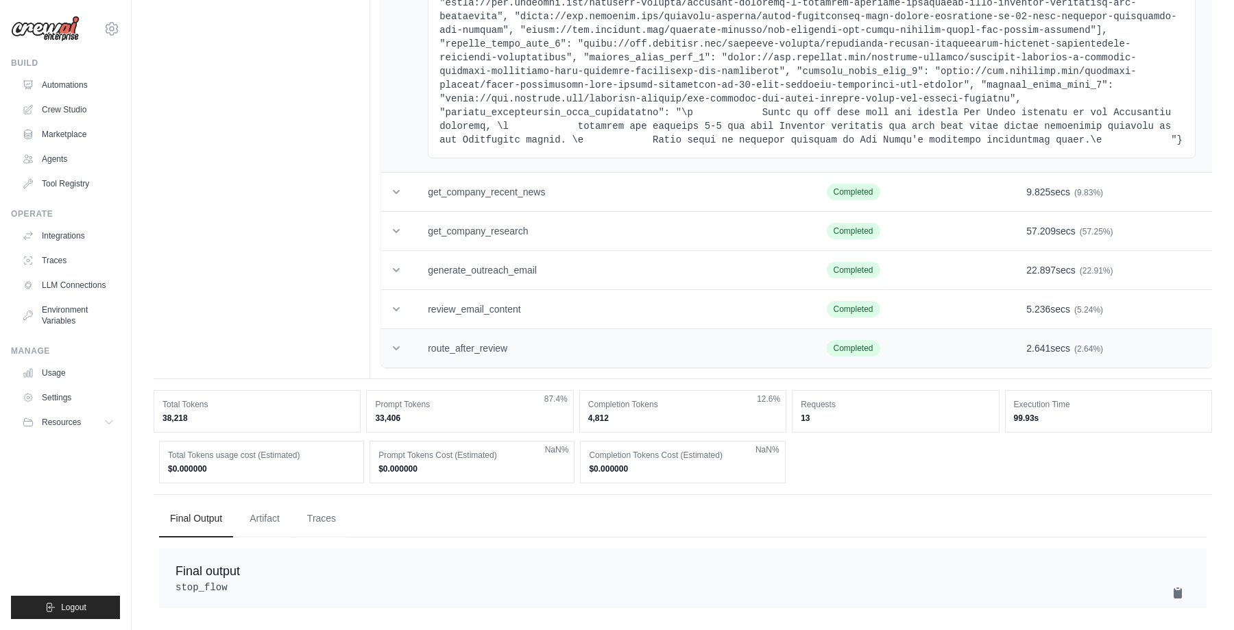
click at [396, 342] on icon at bounding box center [397, 349] width 14 height 14
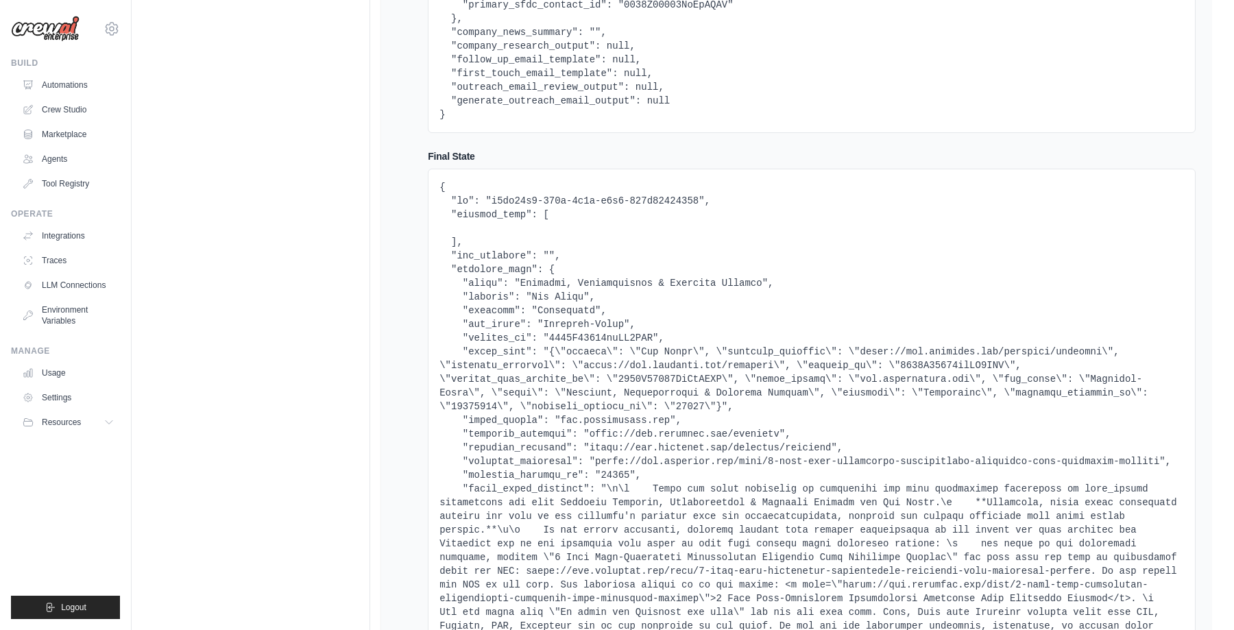
scroll to position [0, 0]
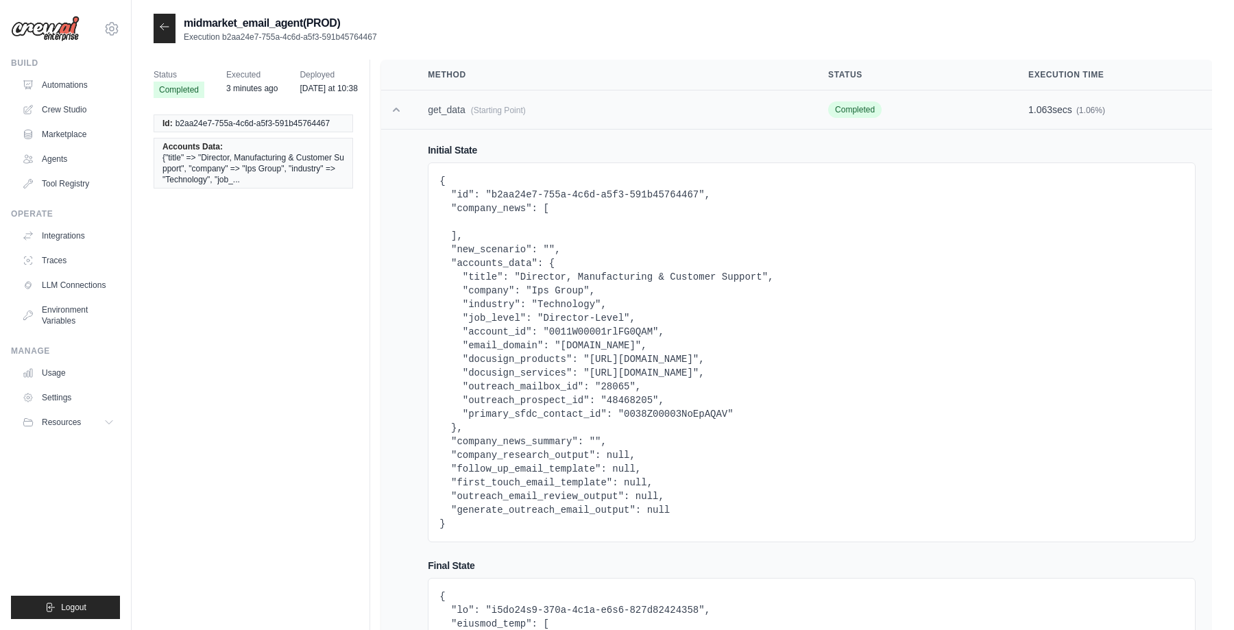
click at [396, 108] on icon at bounding box center [397, 110] width 14 height 14
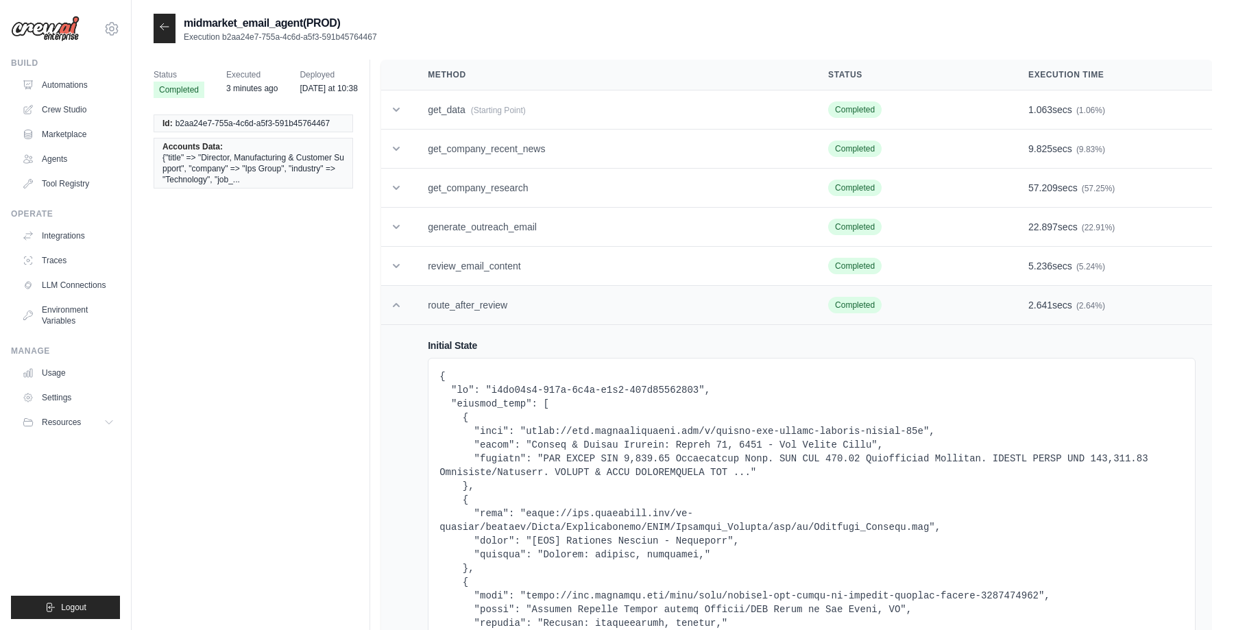
click at [397, 301] on icon at bounding box center [397, 305] width 14 height 14
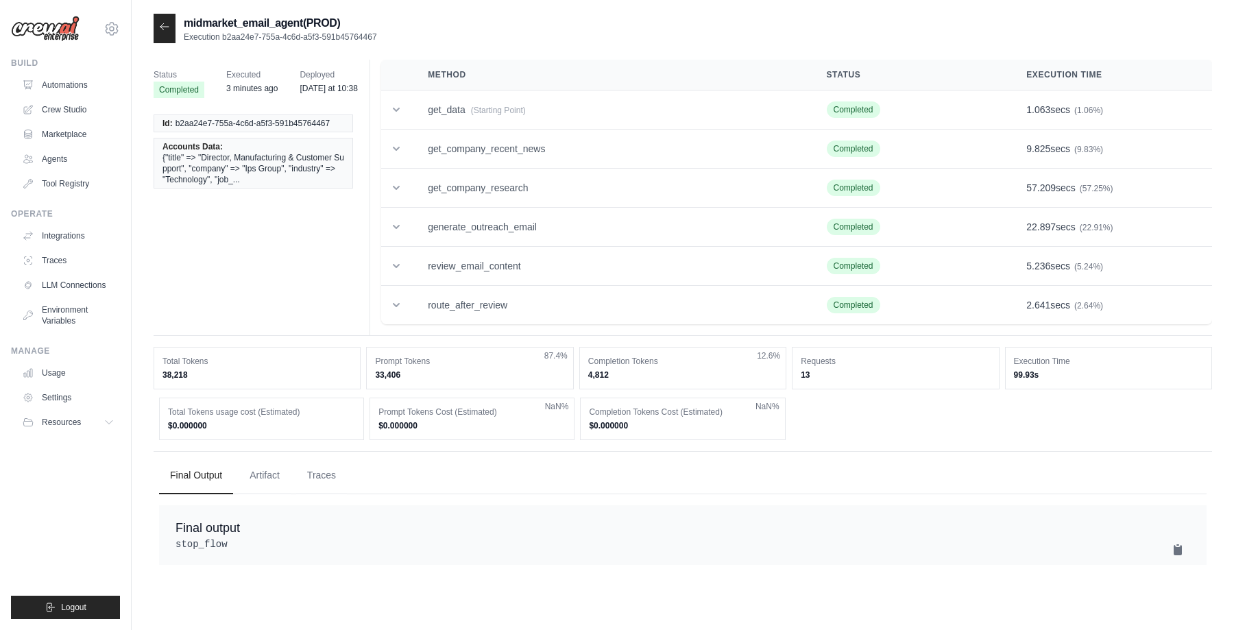
click at [321, 300] on div "Status Completed Executed 3 minutes ago Deployed yesterday at 10:38 Id: b2aa24e…" at bounding box center [683, 198] width 1059 height 276
click at [398, 110] on icon at bounding box center [397, 110] width 14 height 14
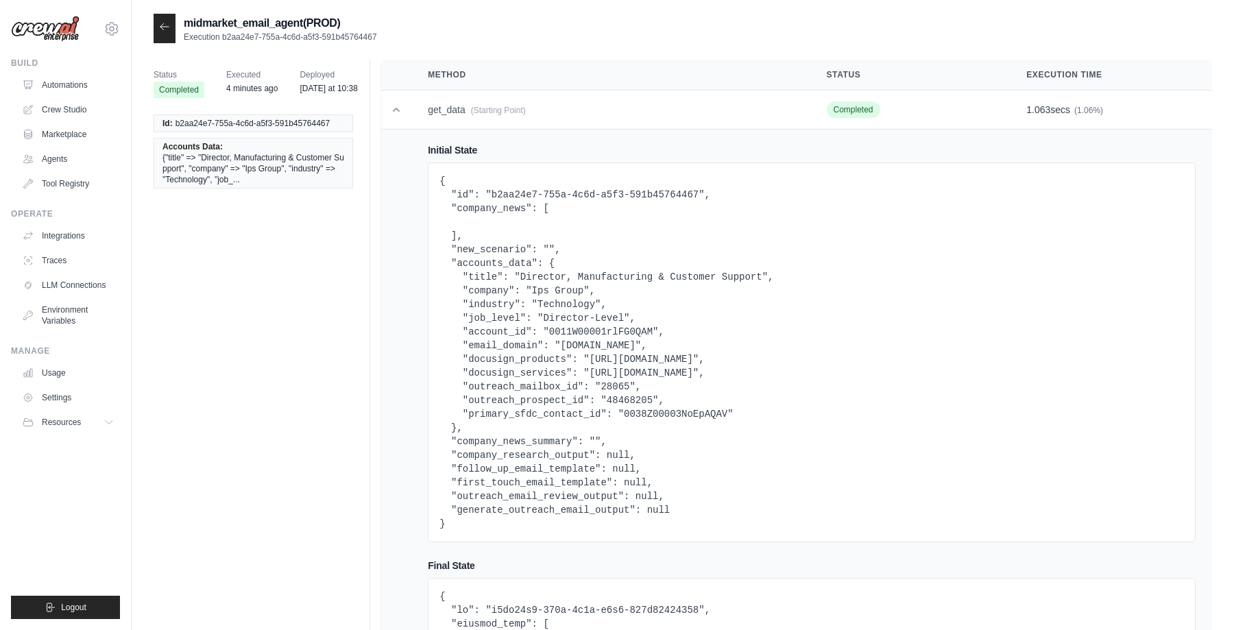
click at [660, 415] on pre "{ "id": "b2aa24e7-755a-4c6d-a5f3-591b45764467", "company_news": [ ], "new_scena…" at bounding box center [812, 352] width 745 height 357
copy pre "0038Z00003NoEpAQAV"
click at [165, 22] on icon at bounding box center [164, 26] width 11 height 11
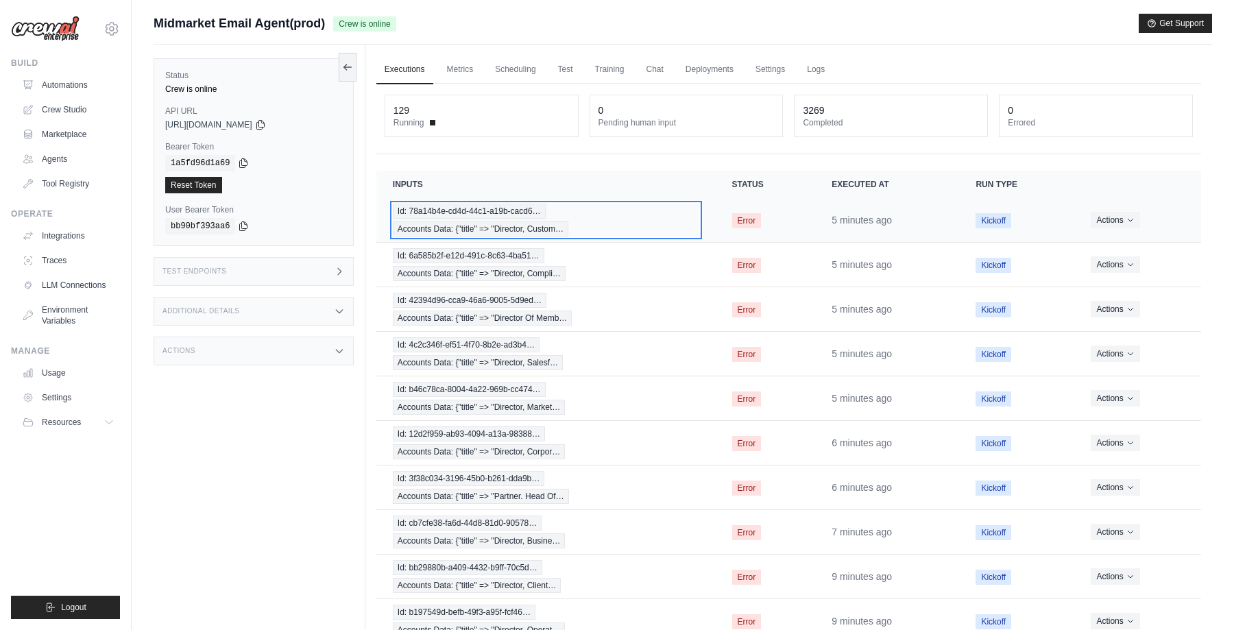
click at [610, 219] on div "Id: 78a14b4e-cd4d-44c1-a19b-cacd6… Accounts Data: {"title" => "Director, Custom…" at bounding box center [546, 220] width 307 height 33
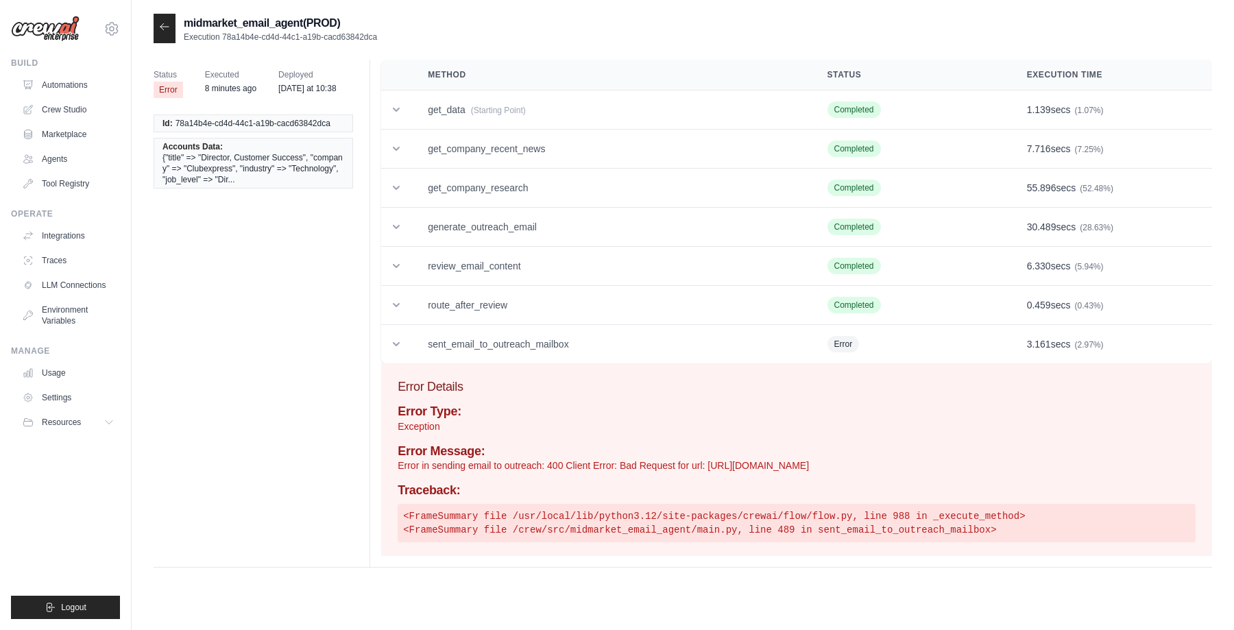
click at [147, 28] on div "midmarket_email_agent(PROD) Execution 78a14b4e-cd4d-44c1-a19b-cacd63842dca Stat…" at bounding box center [683, 329] width 1103 height 630
click at [167, 28] on icon at bounding box center [164, 26] width 11 height 11
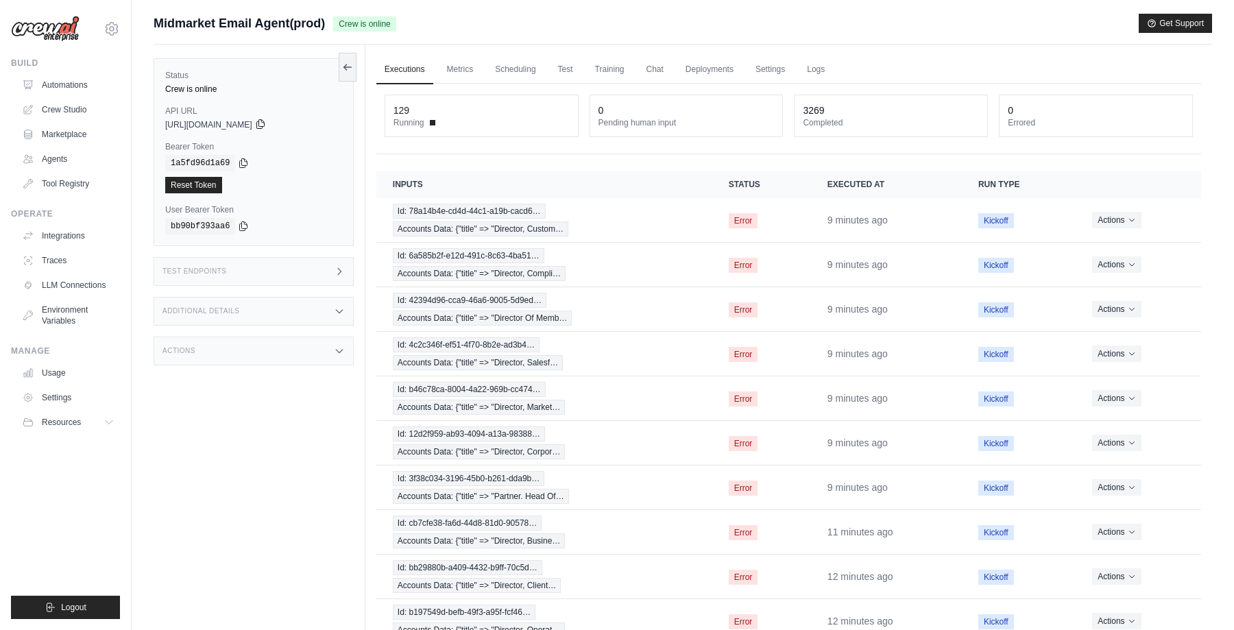
click at [266, 124] on icon at bounding box center [260, 124] width 11 height 11
click at [240, 164] on icon at bounding box center [244, 162] width 8 height 9
click at [177, 141] on div "Status Crew is online API URL copied https://midmarket-email-agent-0bcea3b1-b64…" at bounding box center [254, 152] width 200 height 188
copy label "Bearer"
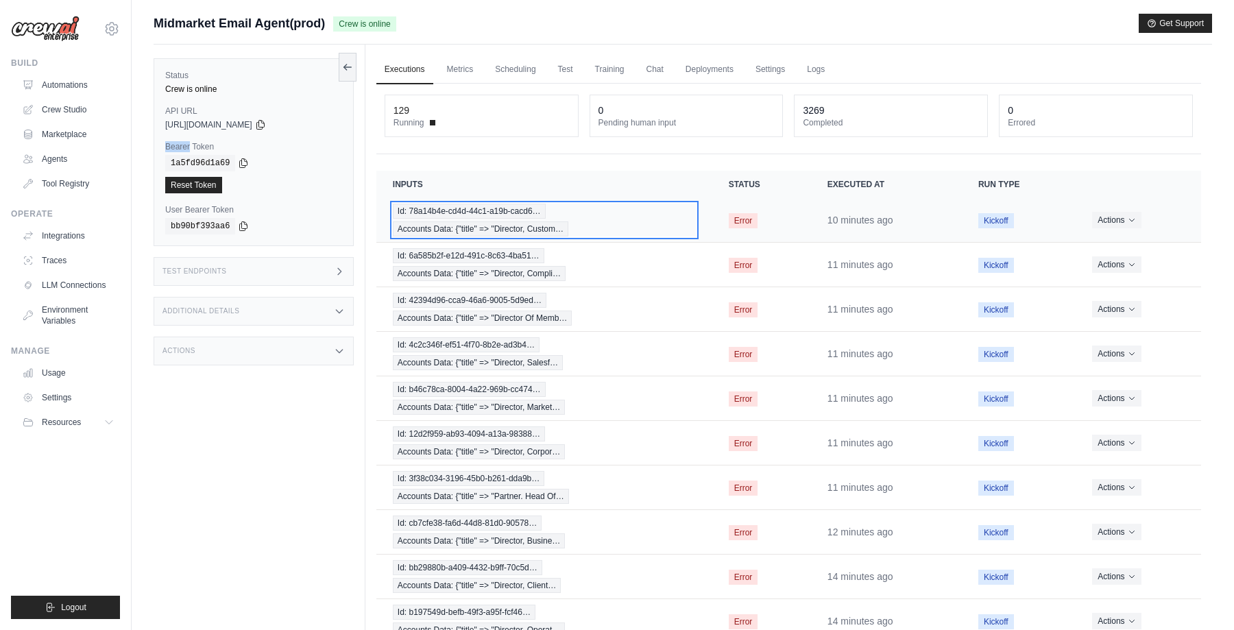
click at [613, 216] on div "Id: 78a14b4e-cd4d-44c1-a19b-cacd6… Accounts Data: {"title" => "Director, Custom…" at bounding box center [544, 220] width 303 height 33
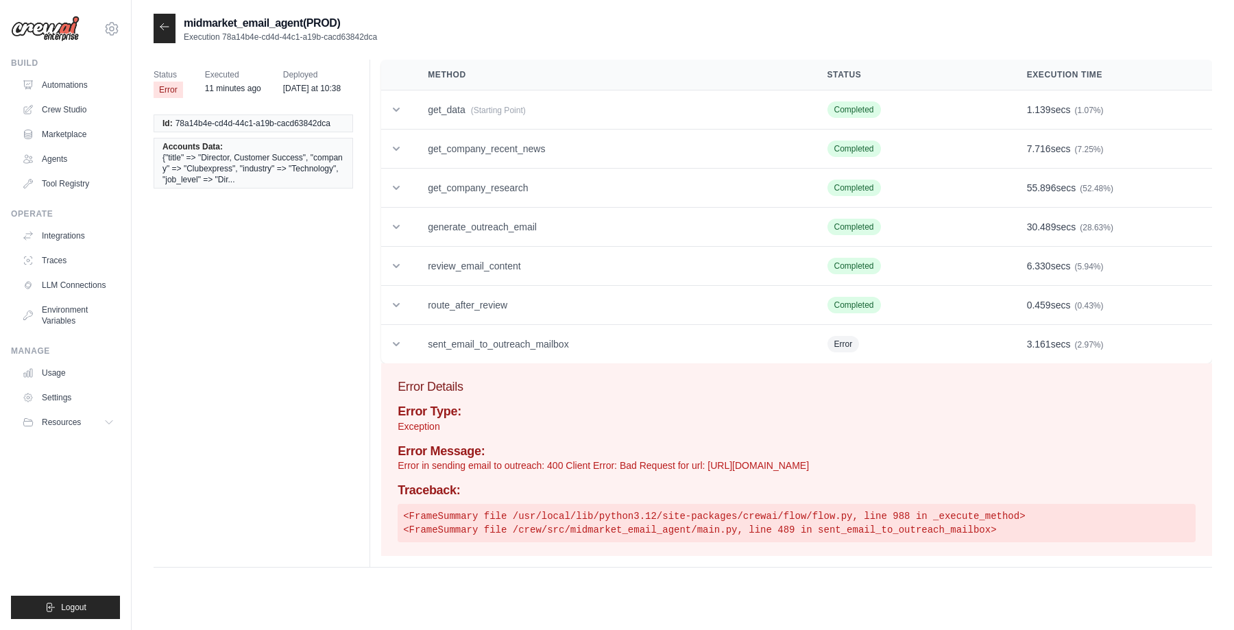
drag, startPoint x: 858, startPoint y: 464, endPoint x: 548, endPoint y: 462, distance: 310.0
click at [548, 462] on p "Error in sending email to outreach: 400 Client Error: Bad Request for url: [URL…" at bounding box center [797, 466] width 798 height 14
copy p "400 Client Error: Bad Request for url: [URL][DOMAIN_NAME]"
drag, startPoint x: 585, startPoint y: 346, endPoint x: 429, endPoint y: 343, distance: 156.4
click at [429, 343] on td "sent_email_to_outreach_mailbox" at bounding box center [610, 344] width 399 height 39
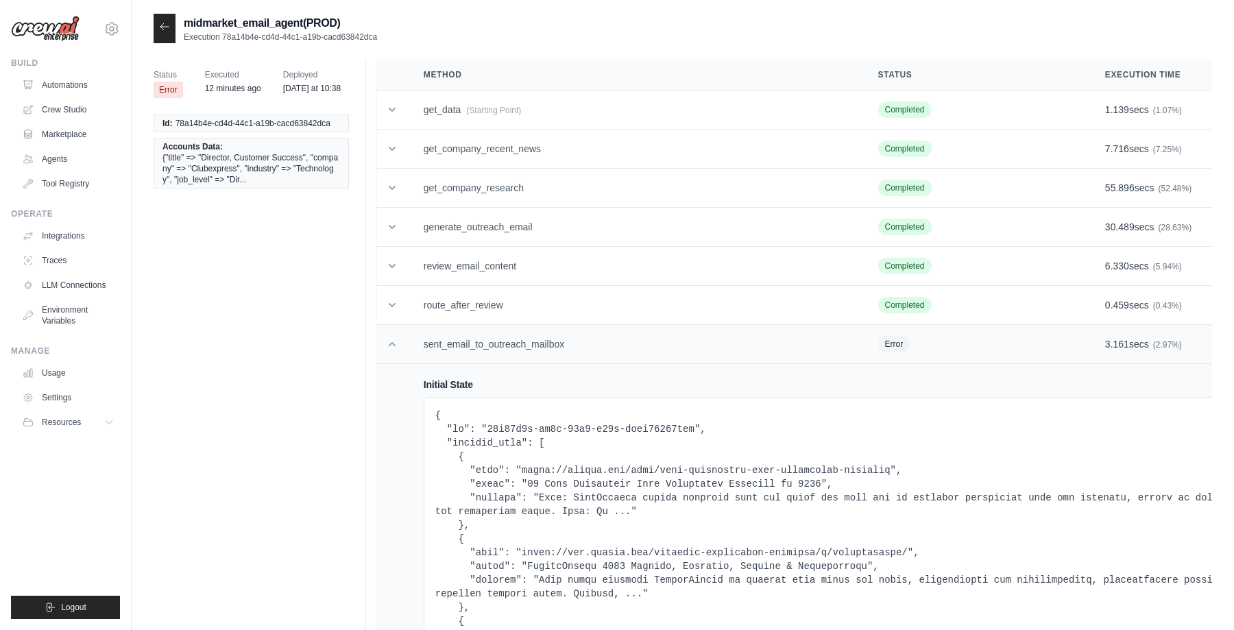
copy td "sent_email_to_outreach_mailbox"
click at [170, 28] on div at bounding box center [165, 28] width 22 height 29
click at [160, 26] on icon at bounding box center [164, 26] width 11 height 11
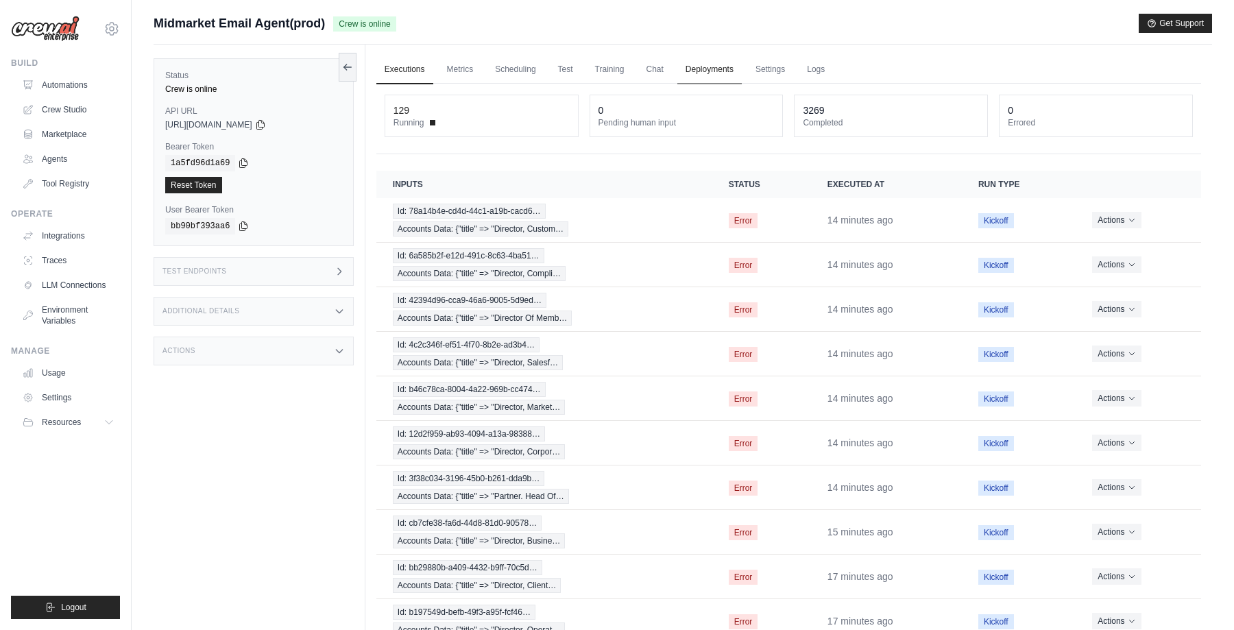
click at [721, 70] on link "Deployments" at bounding box center [710, 70] width 64 height 29
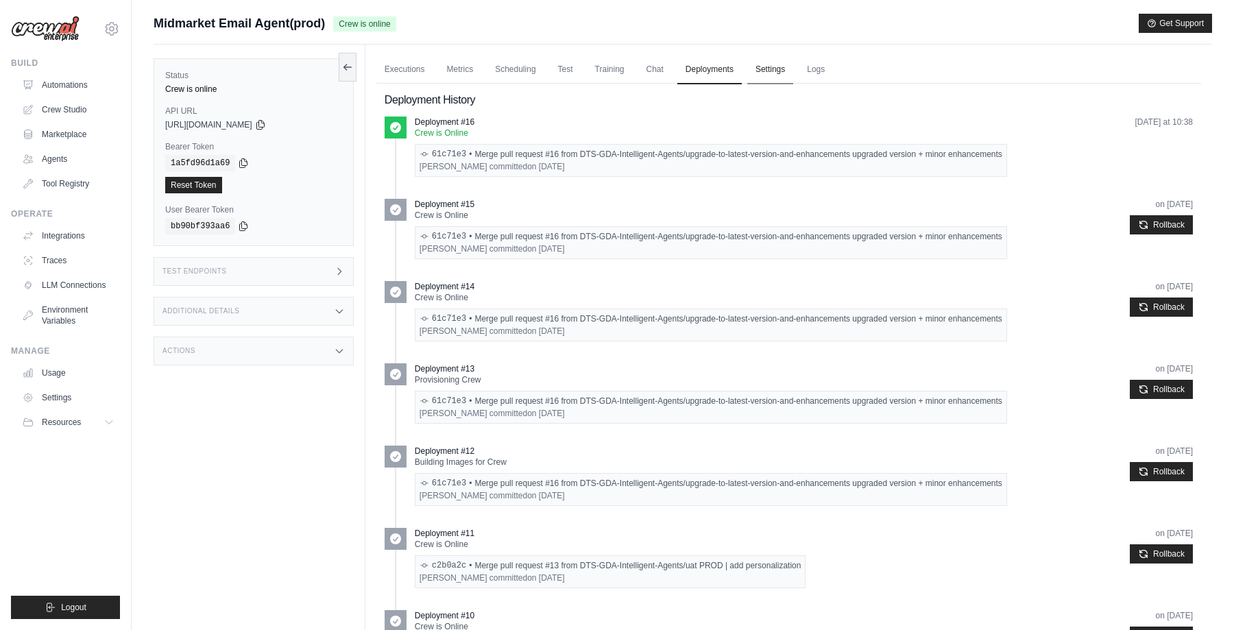
click at [780, 67] on link "Settings" at bounding box center [770, 70] width 46 height 29
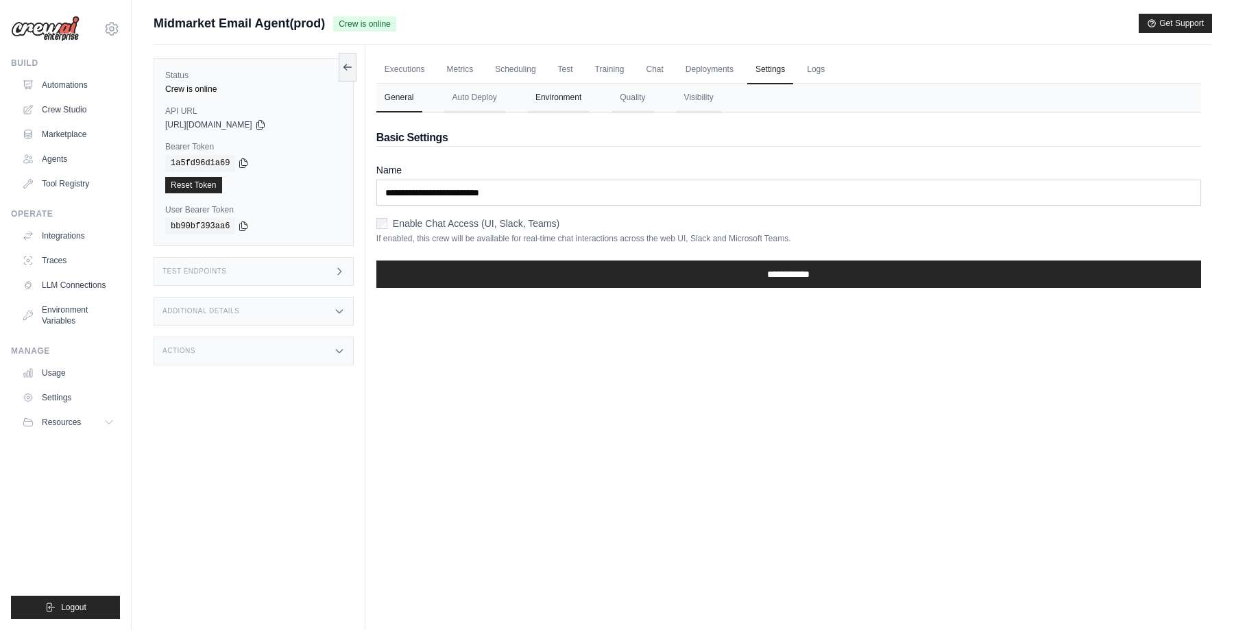
click at [566, 100] on button "Environment" at bounding box center [558, 98] width 62 height 29
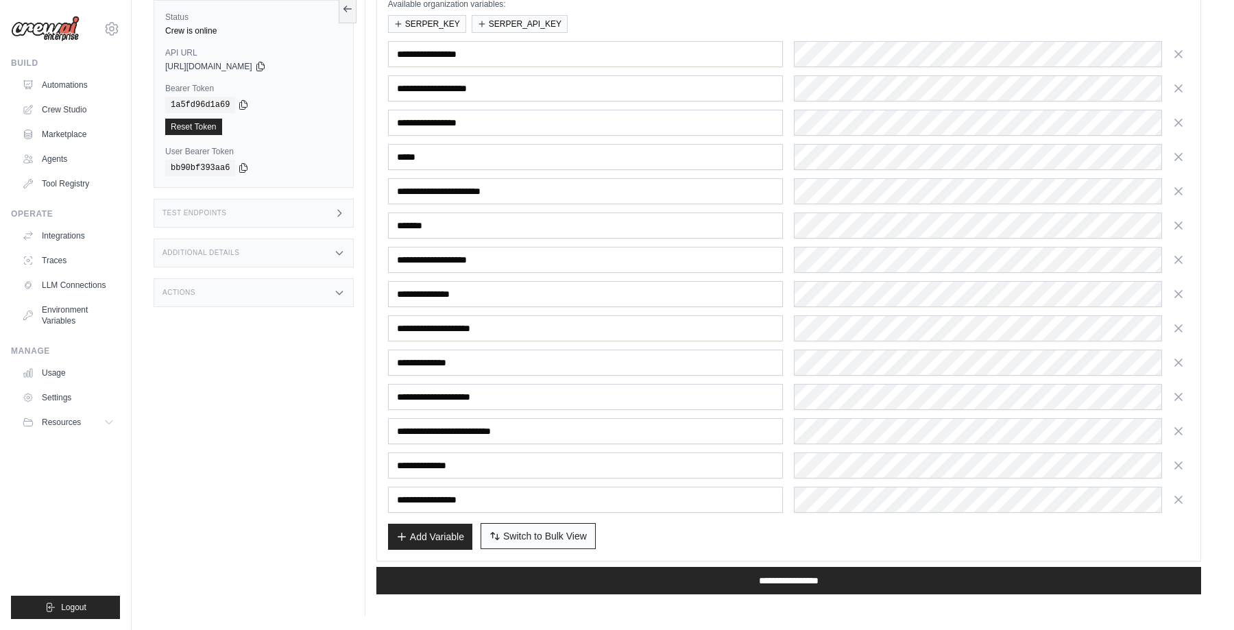
click at [542, 540] on span "Switch to Bulk View" at bounding box center [545, 536] width 84 height 14
type textarea "**********"
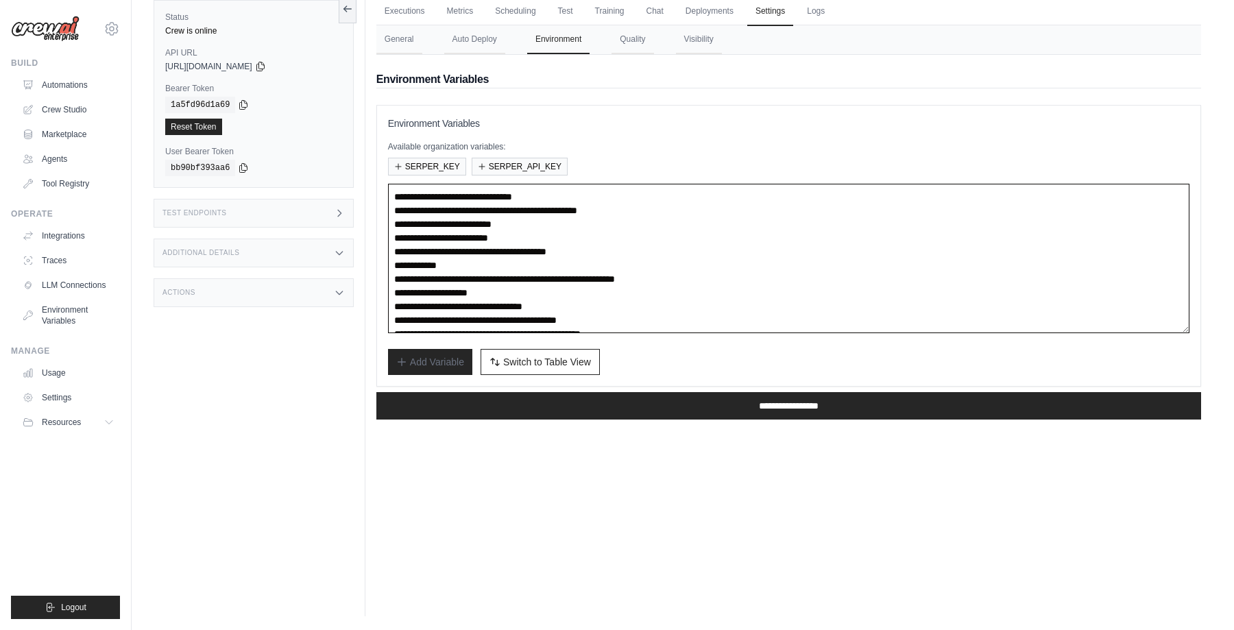
drag, startPoint x: 774, startPoint y: 276, endPoint x: 392, endPoint y: 276, distance: 382.7
click at [392, 276] on textarea "**********" at bounding box center [789, 258] width 802 height 149
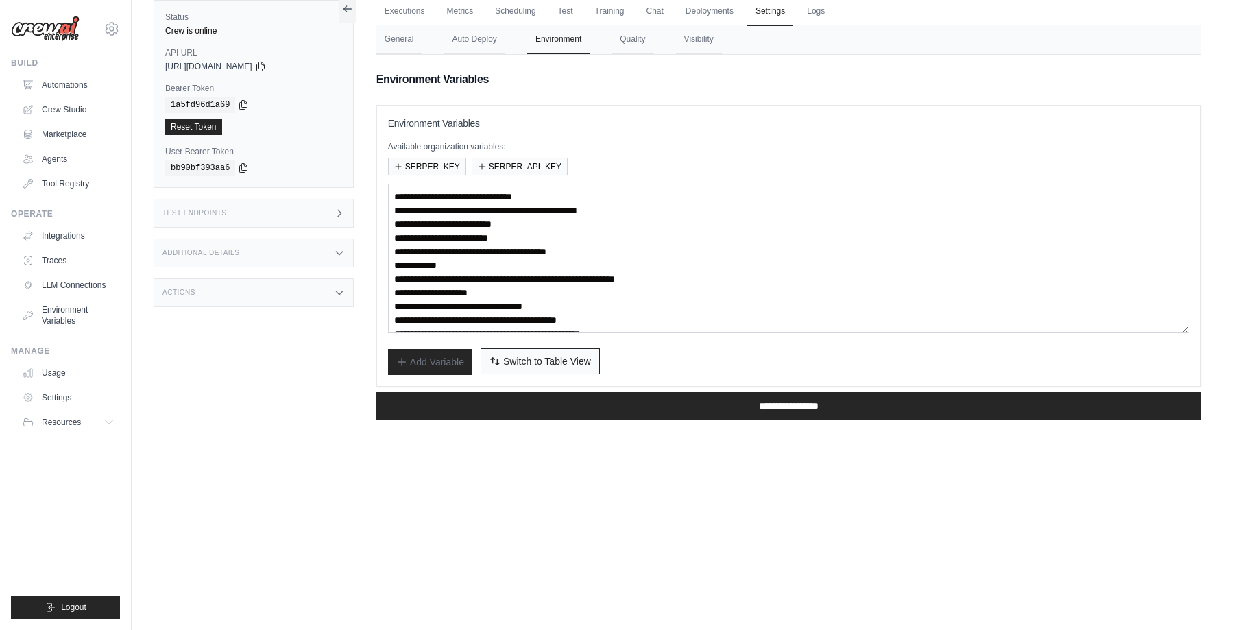
click at [531, 361] on span "Switch to Table View" at bounding box center [547, 362] width 88 height 14
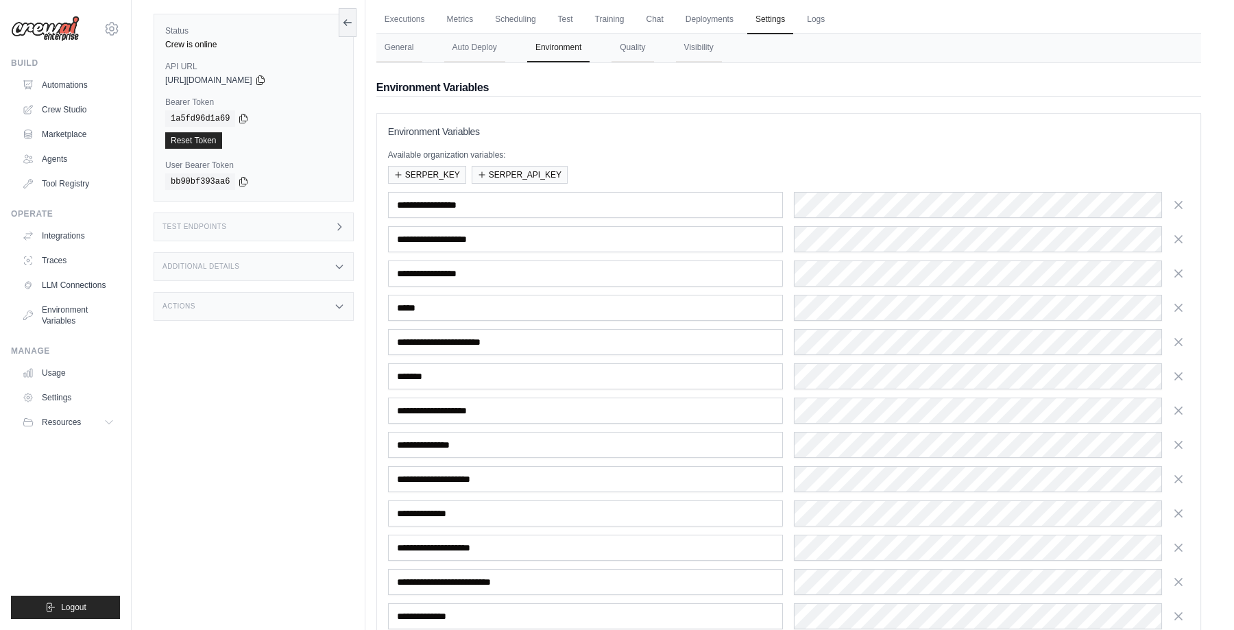
scroll to position [95, 0]
